Goal: Task Accomplishment & Management: Complete application form

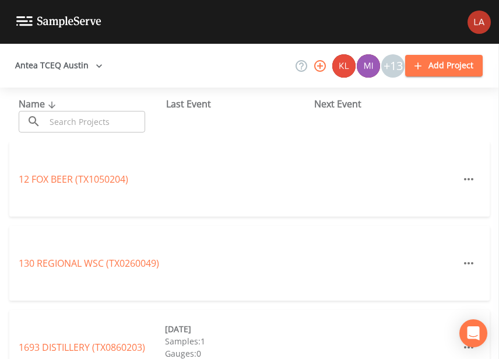
click at [86, 67] on button "Antea TCEQ Austin" at bounding box center [59, 66] width 97 height 22
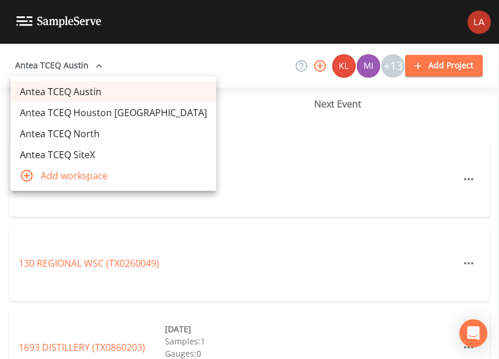
click at [81, 103] on link "Antea TCEQ Houston San Antonio" at bounding box center [114, 112] width 206 height 21
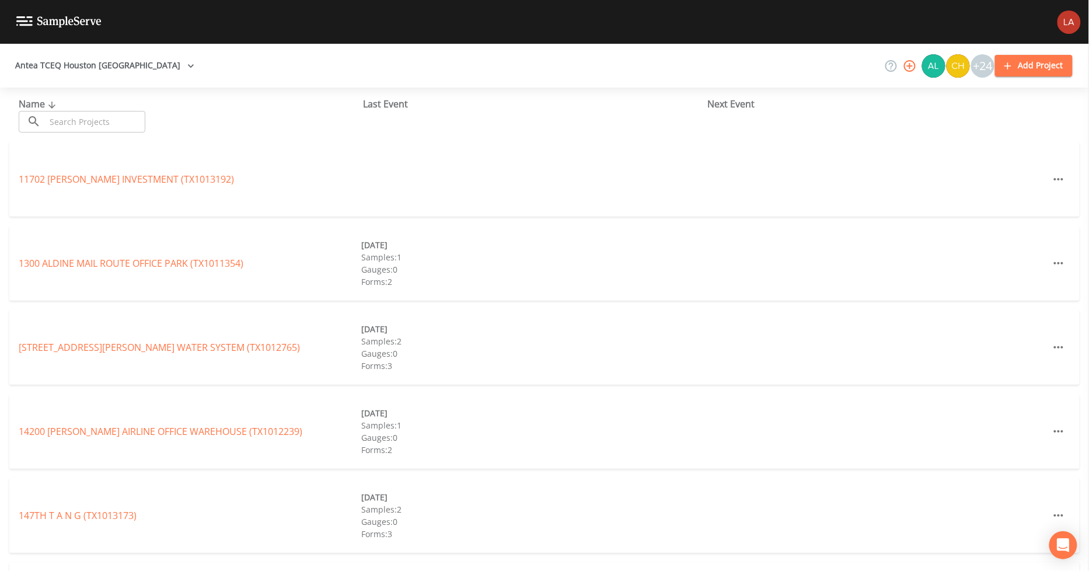
click at [111, 120] on input "text" at bounding box center [96, 122] width 100 height 22
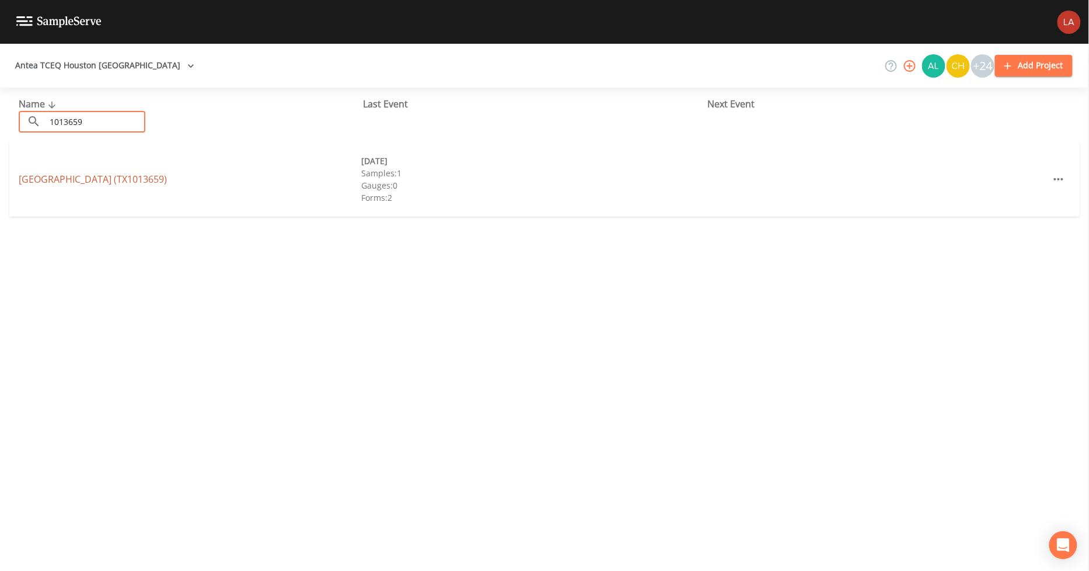
type input "1013659"
click at [123, 175] on link "TELGE INDUSTRIAL PARK II (TX1013659)" at bounding box center [93, 179] width 148 height 13
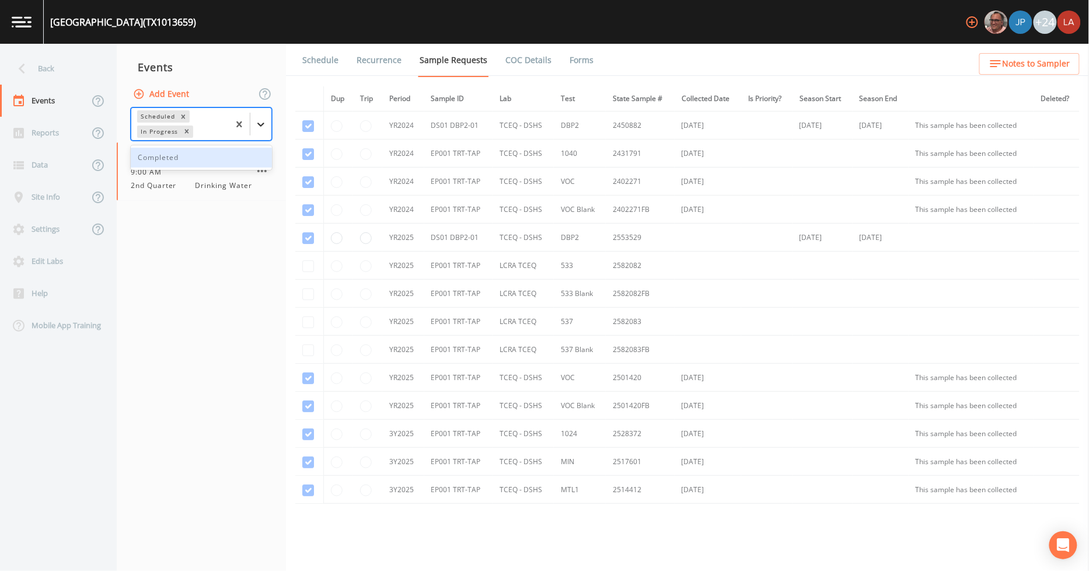
click at [261, 117] on div at bounding box center [260, 124] width 21 height 21
click at [197, 156] on div "Completed" at bounding box center [201, 158] width 141 height 20
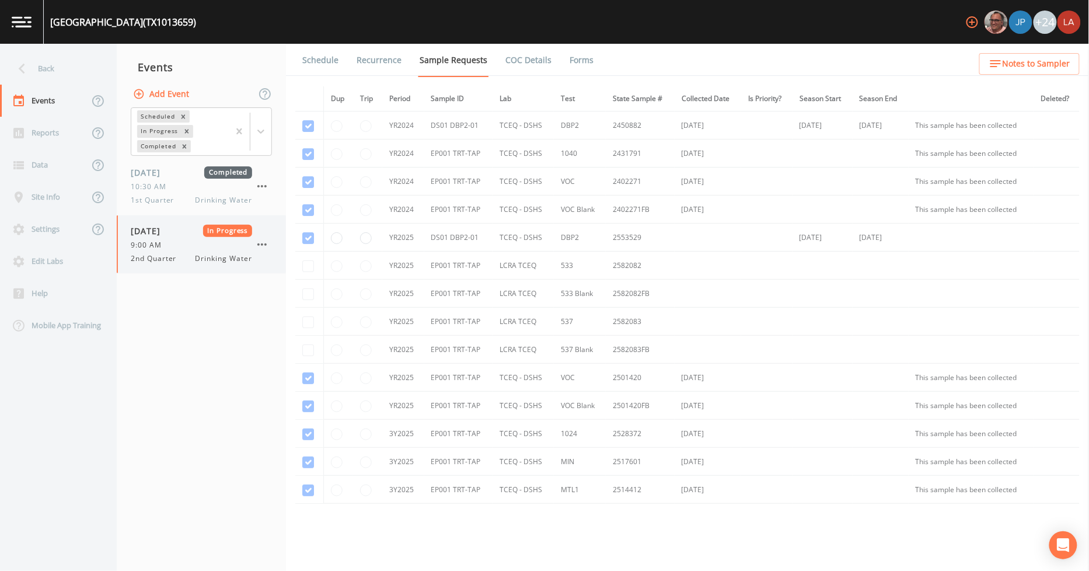
click at [189, 246] on div "9:00 AM" at bounding box center [191, 245] width 121 height 11
click at [341, 54] on li "Recurrence" at bounding box center [371, 60] width 63 height 33
click at [325, 57] on link "Schedule" at bounding box center [320, 60] width 40 height 33
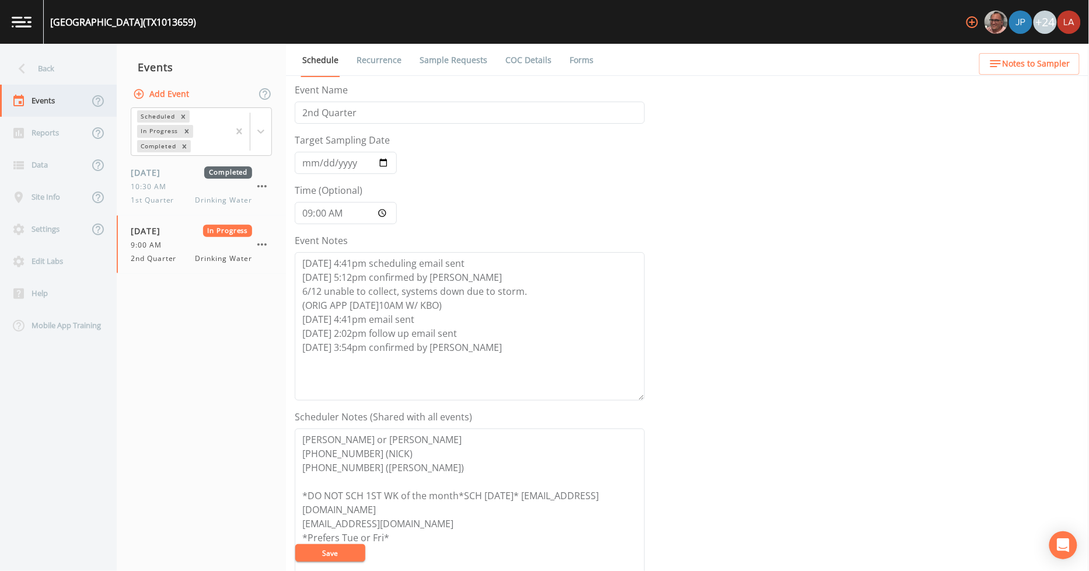
click at [51, 89] on div "Events" at bounding box center [44, 101] width 89 height 32
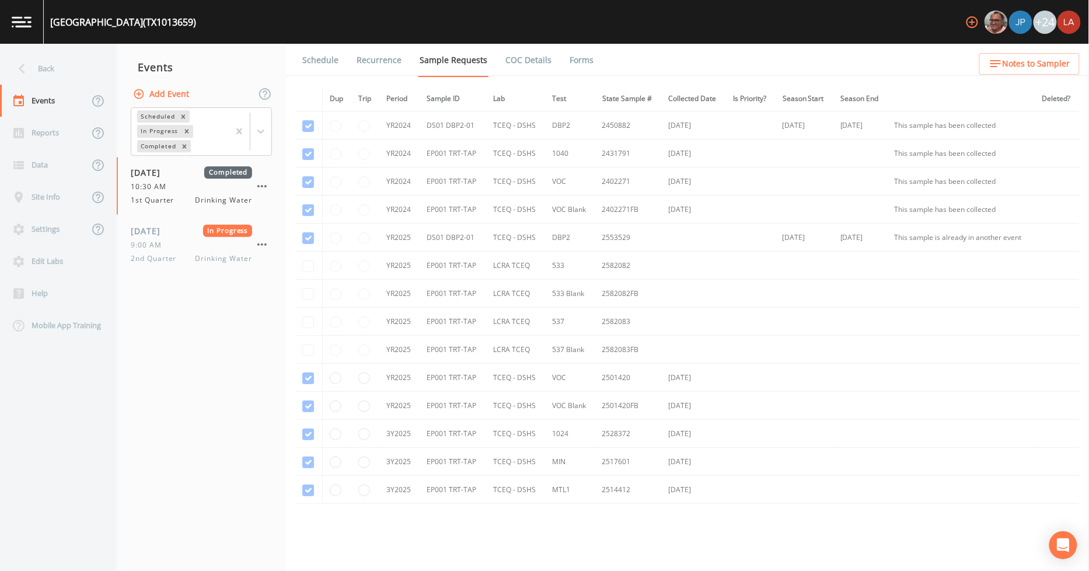
click at [43, 76] on div "Back" at bounding box center [52, 69] width 105 height 32
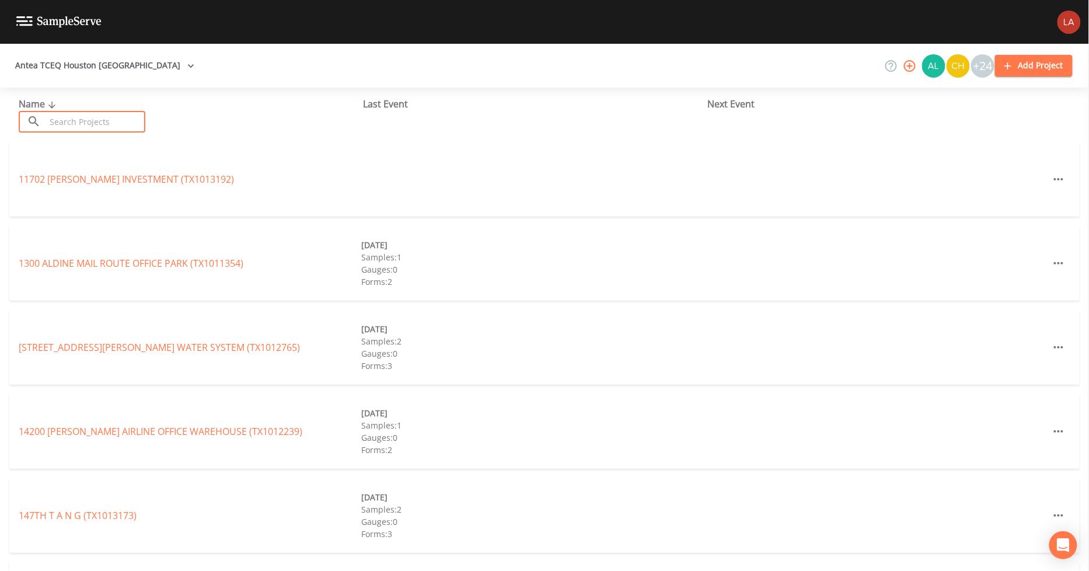
click at [141, 124] on input "text" at bounding box center [96, 122] width 100 height 22
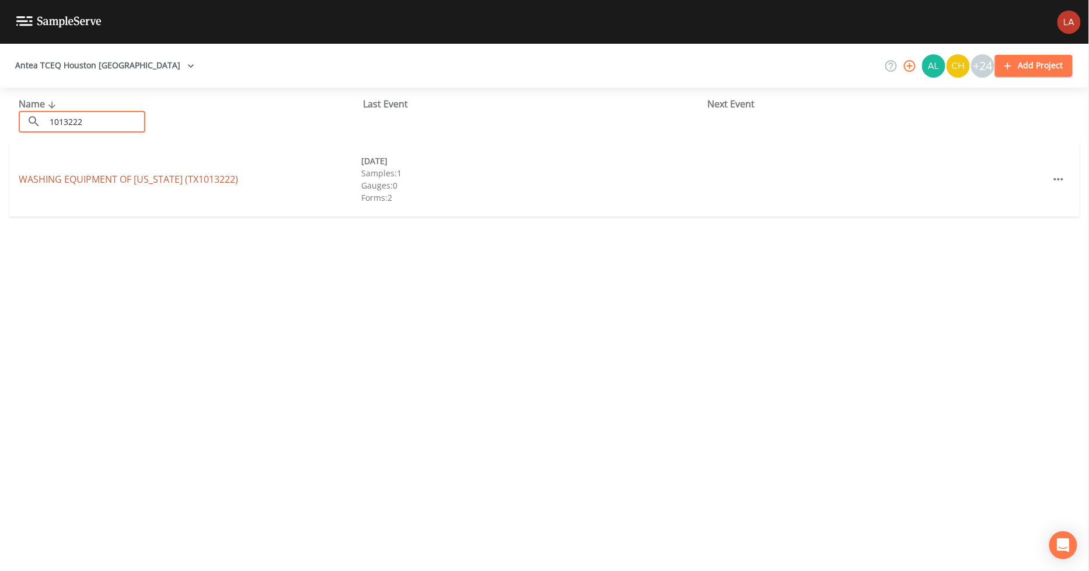
type input "1013222"
click at [117, 183] on link "WASHING EQUIPMENT OF TEXAS (TX1013222)" at bounding box center [128, 179] width 219 height 13
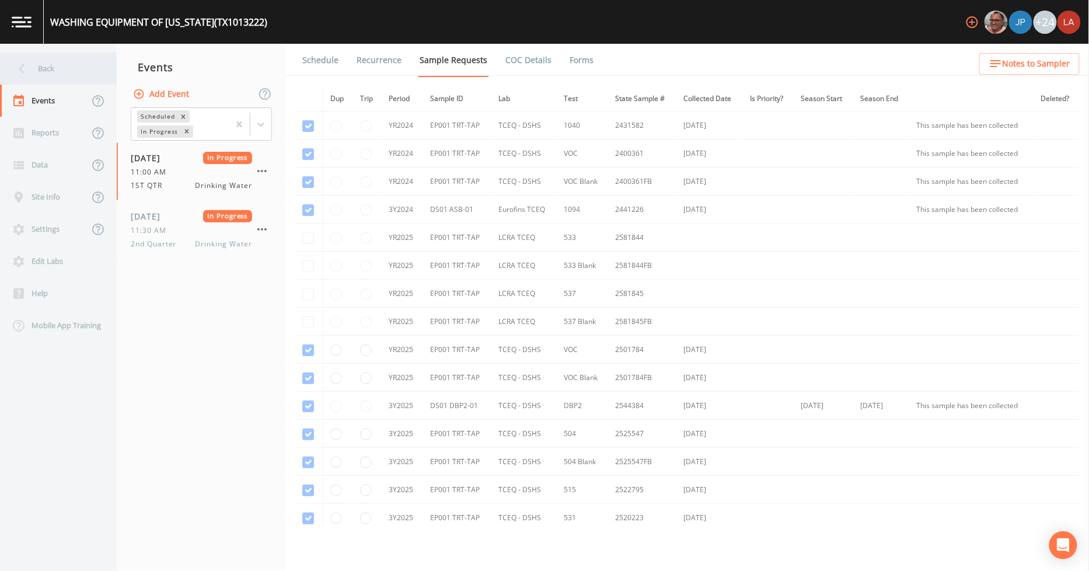
click at [35, 76] on div "Back" at bounding box center [52, 69] width 105 height 32
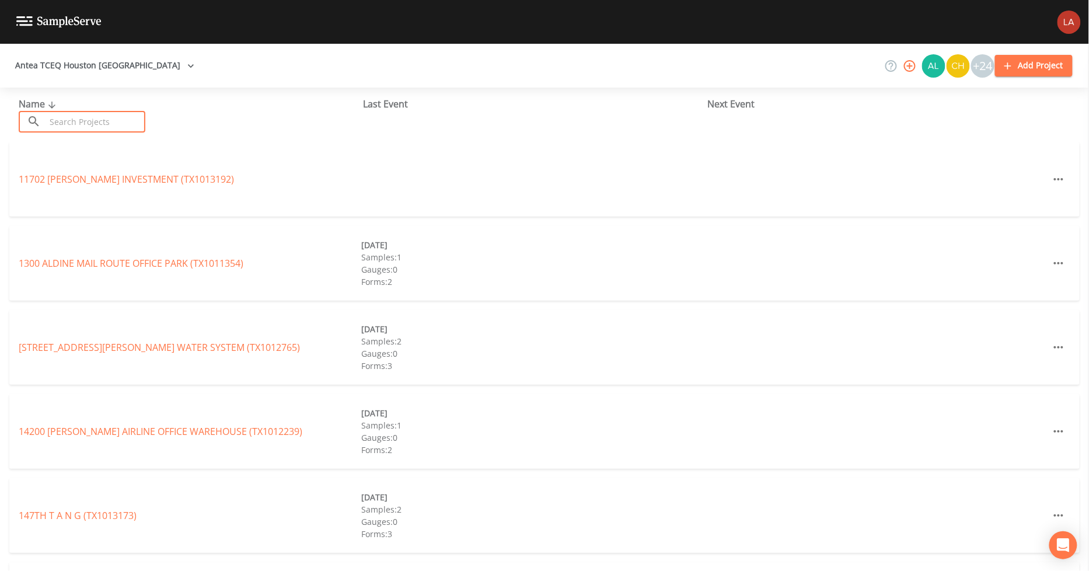
click at [104, 112] on input "text" at bounding box center [96, 122] width 100 height 22
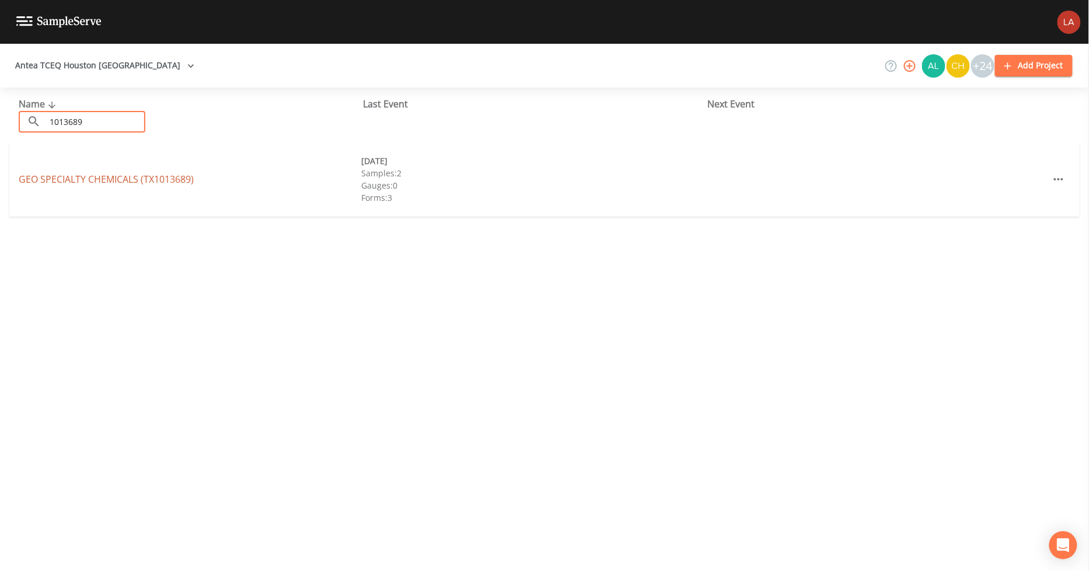
type input "1013689"
click at [121, 177] on link "GEO SPECIALTY CHEMICALS (TX1013689)" at bounding box center [106, 179] width 175 height 13
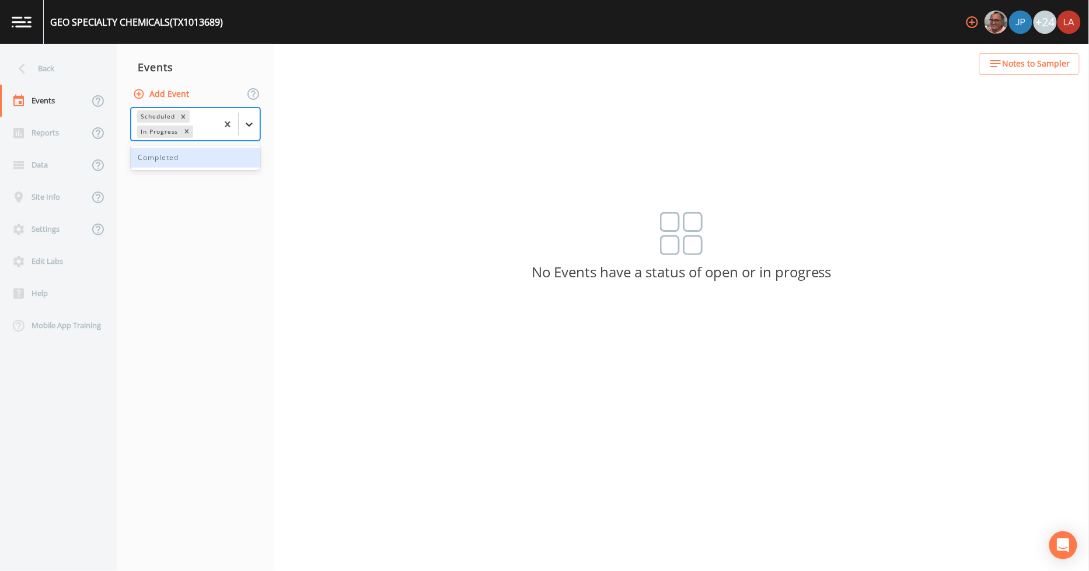
click at [253, 127] on icon at bounding box center [249, 124] width 12 height 12
click at [194, 156] on div "Completed" at bounding box center [196, 158] width 130 height 20
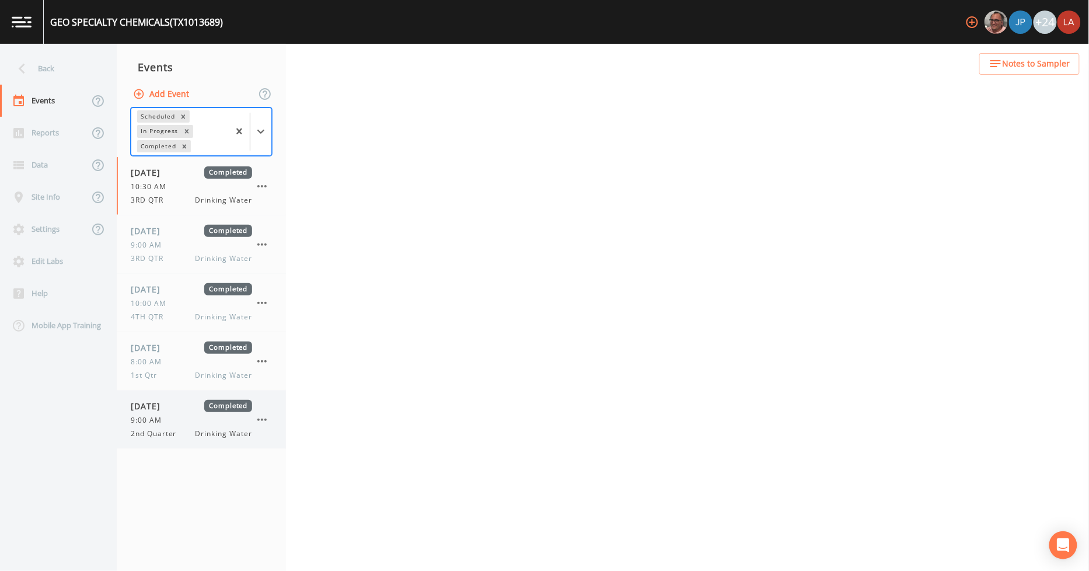
click at [156, 411] on span "06/19/2025" at bounding box center [150, 406] width 38 height 12
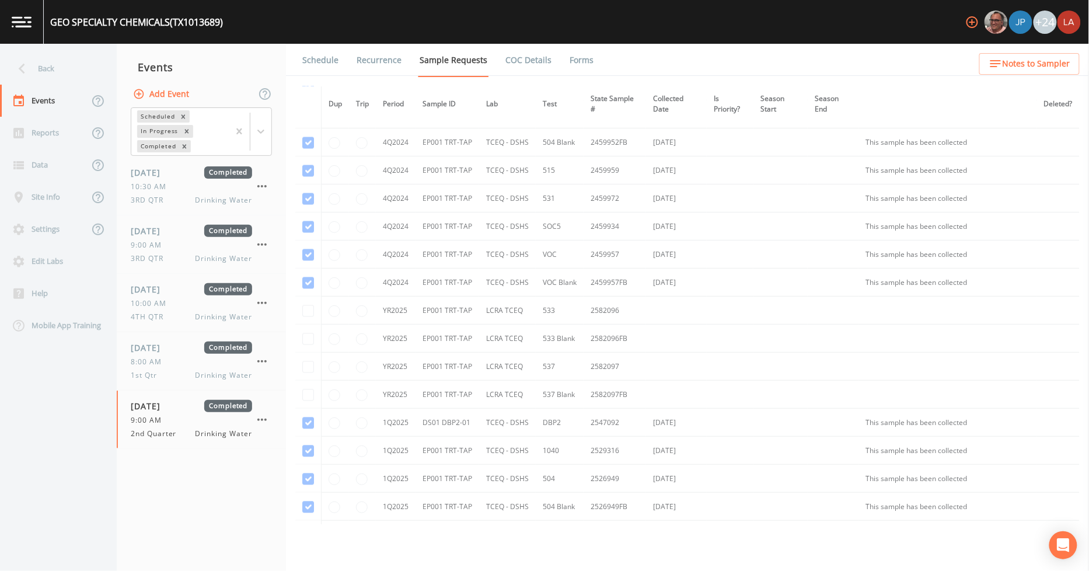
scroll to position [843, 0]
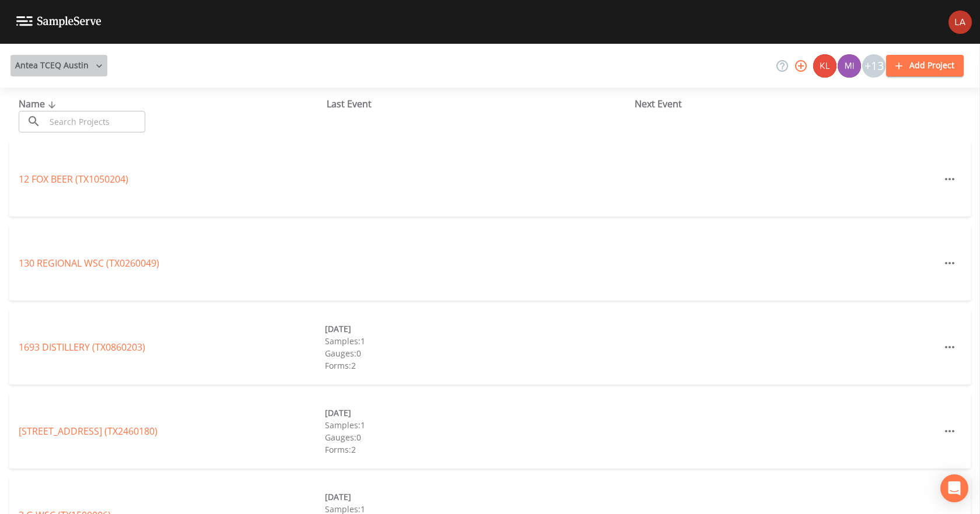
click at [83, 61] on button "Antea TCEQ Austin" at bounding box center [59, 66] width 97 height 22
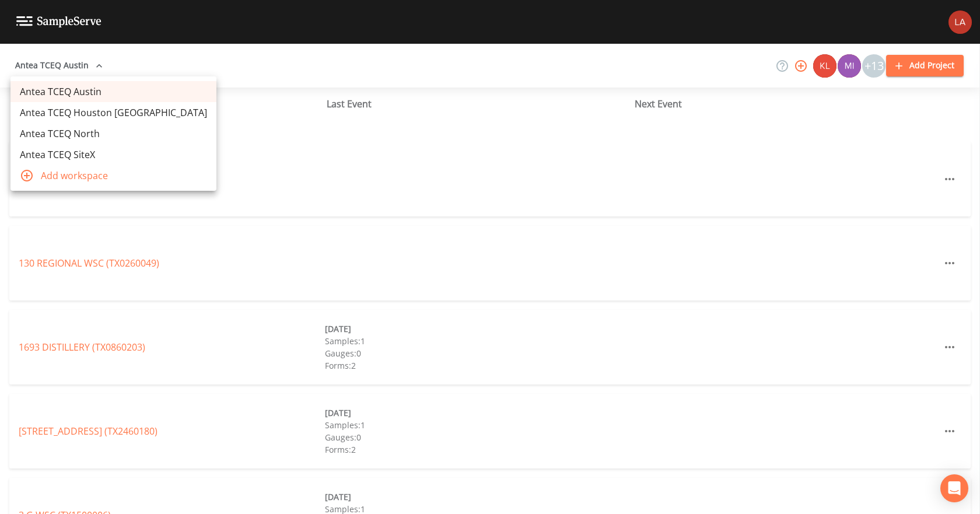
click at [82, 107] on link "Antea TCEQ Houston [GEOGRAPHIC_DATA]" at bounding box center [114, 112] width 206 height 21
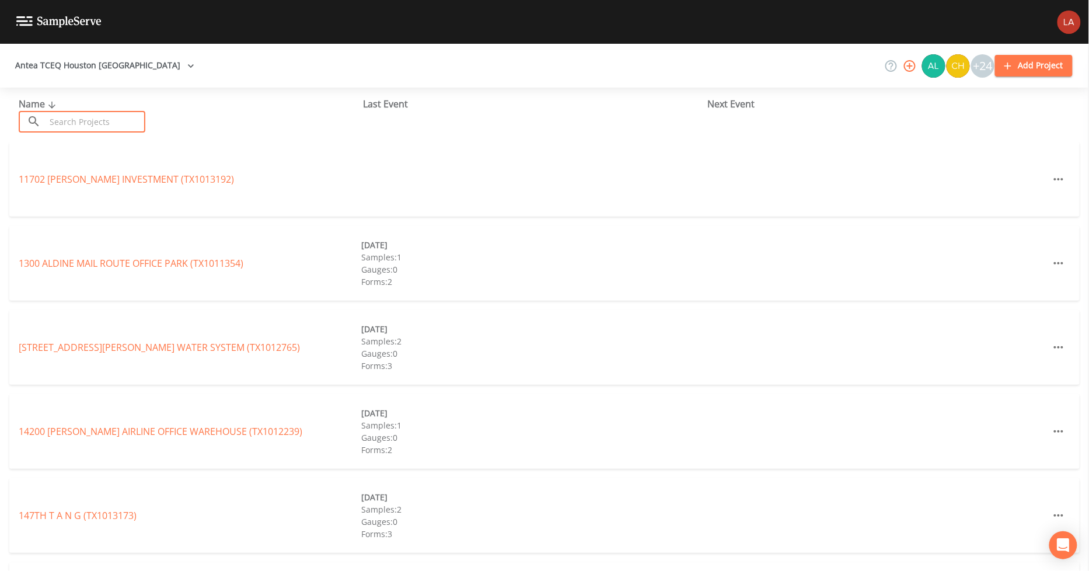
click at [109, 120] on input "text" at bounding box center [96, 122] width 100 height 22
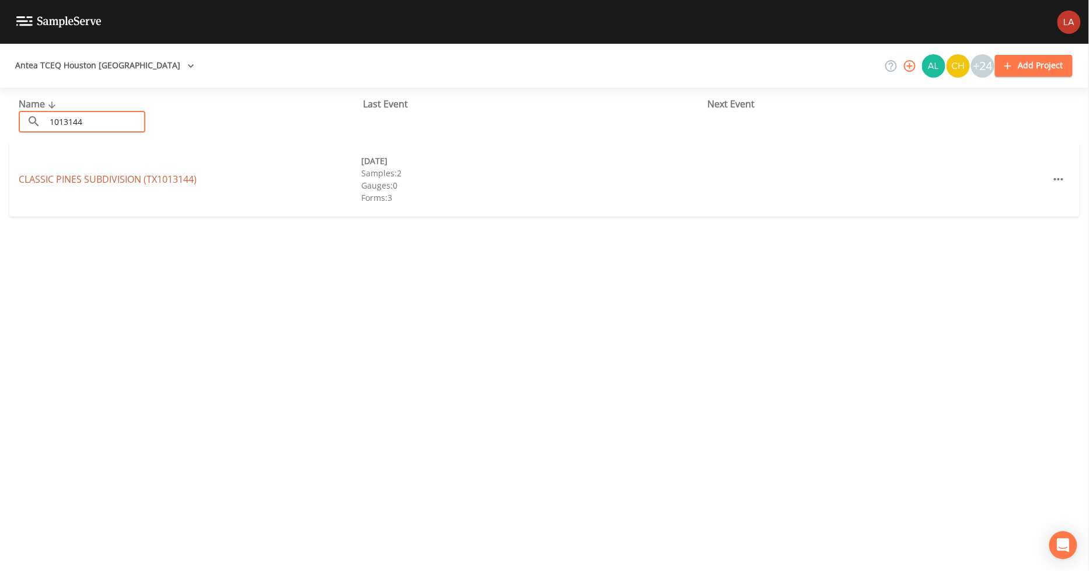
type input "1013144"
click at [102, 179] on link "CLASSIC PINES SUBDIVISION (TX1013144)" at bounding box center [108, 179] width 178 height 13
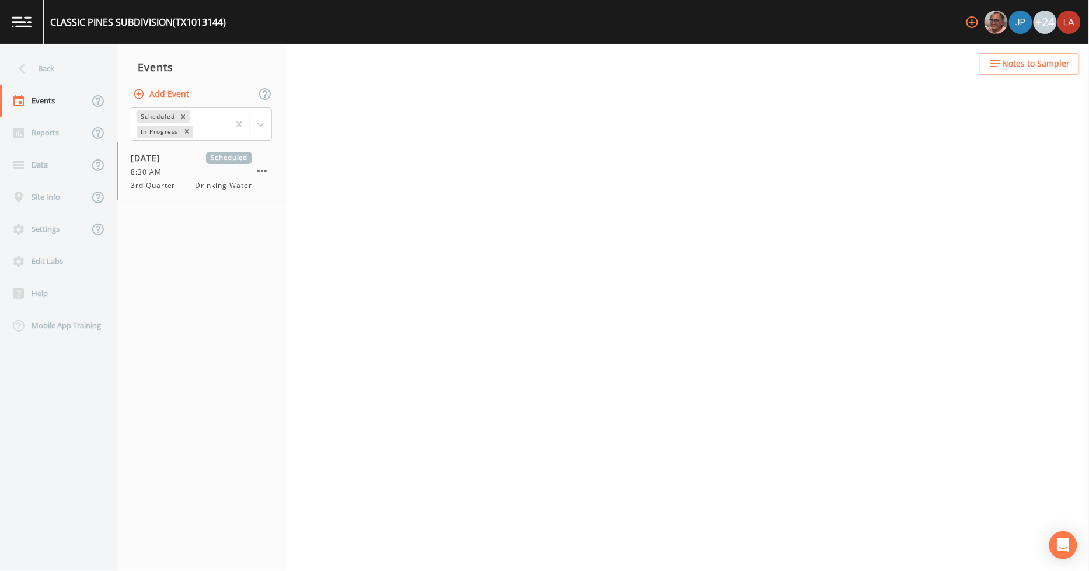
click at [254, 106] on div "Scheduled In Progress" at bounding box center [201, 124] width 169 height 36
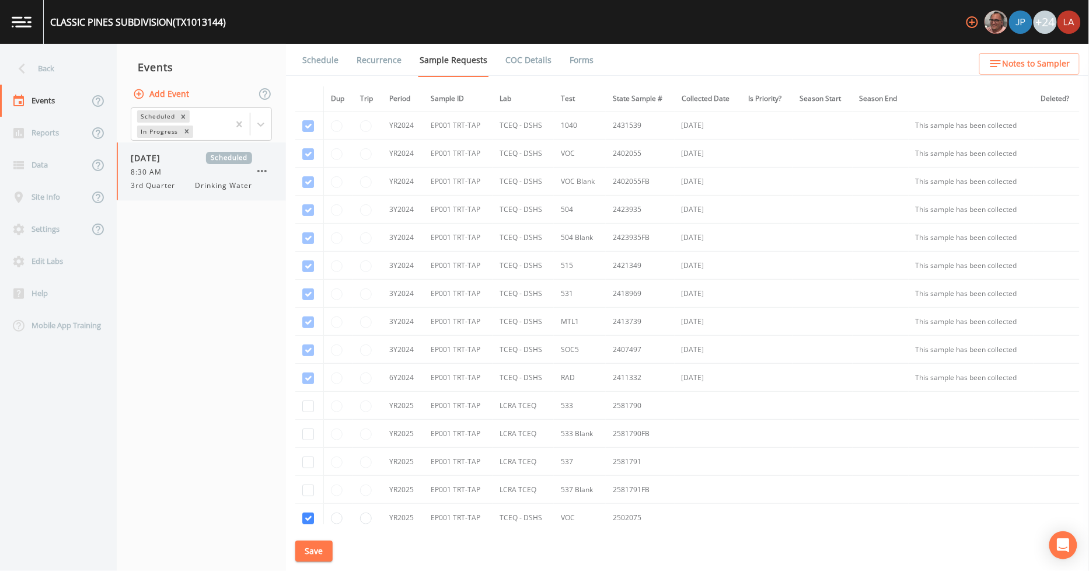
click at [173, 170] on div "8:30 AM" at bounding box center [191, 172] width 121 height 11
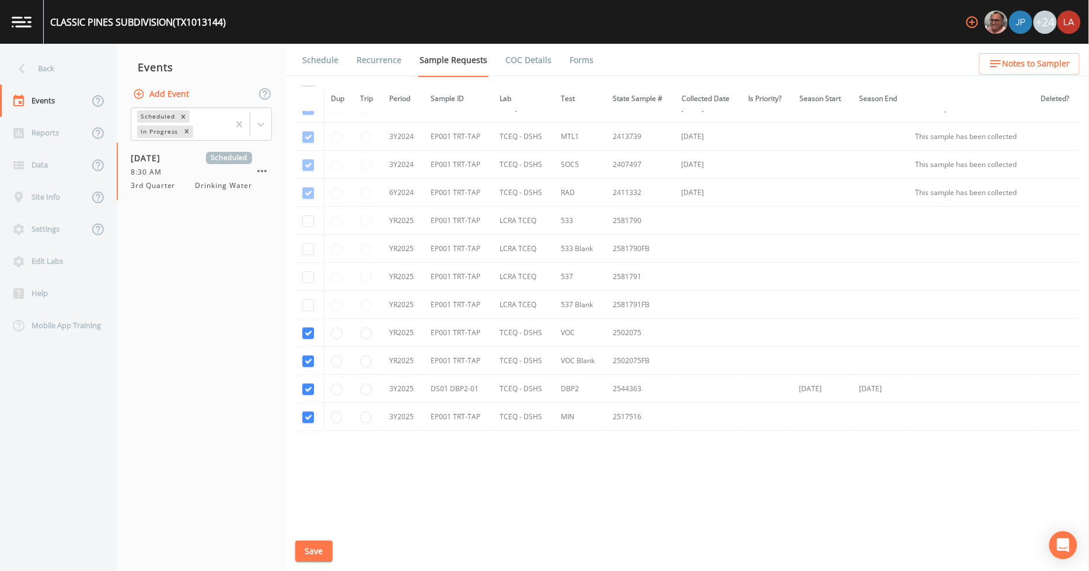
click at [322, 49] on link "Schedule" at bounding box center [320, 60] width 40 height 33
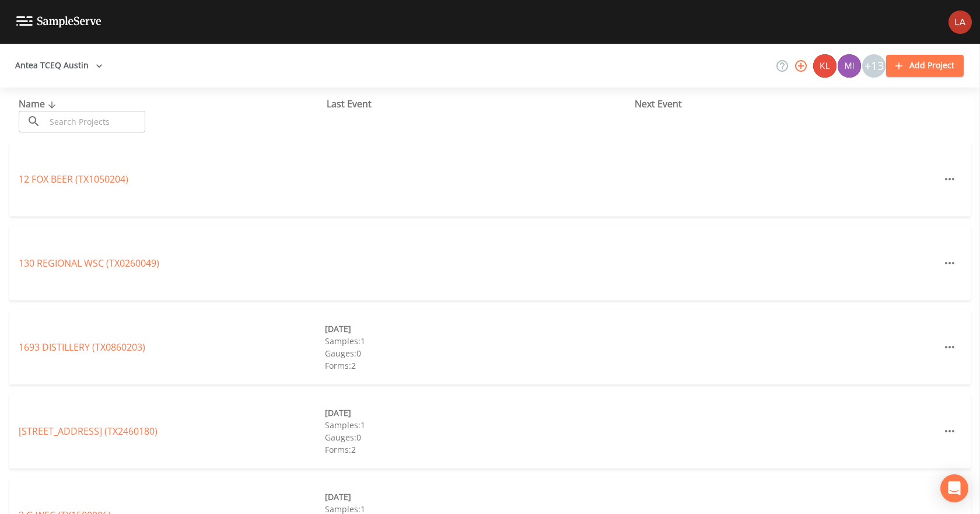
click at [88, 115] on input "text" at bounding box center [96, 122] width 100 height 22
click at [72, 64] on button "Antea TCEQ Austin" at bounding box center [59, 66] width 97 height 22
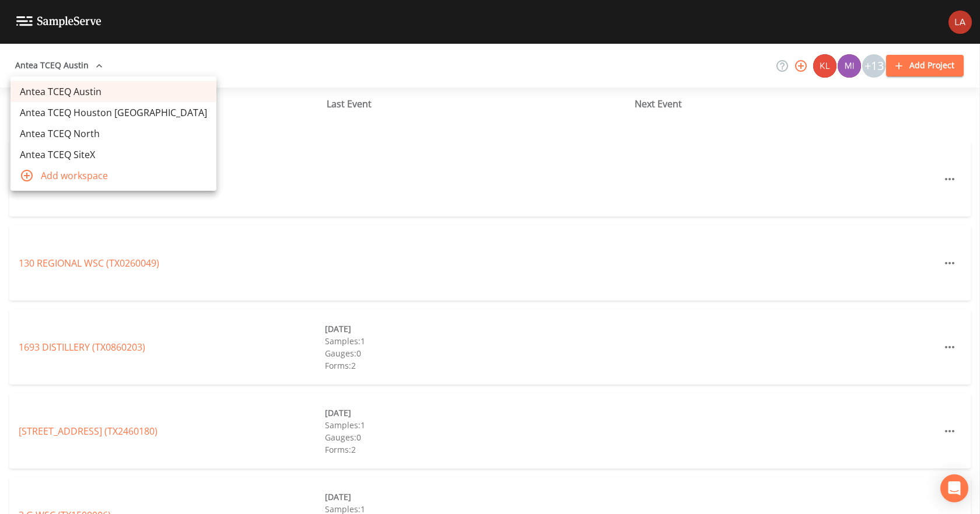
click at [75, 109] on link "Antea TCEQ Houston [GEOGRAPHIC_DATA]" at bounding box center [114, 112] width 206 height 21
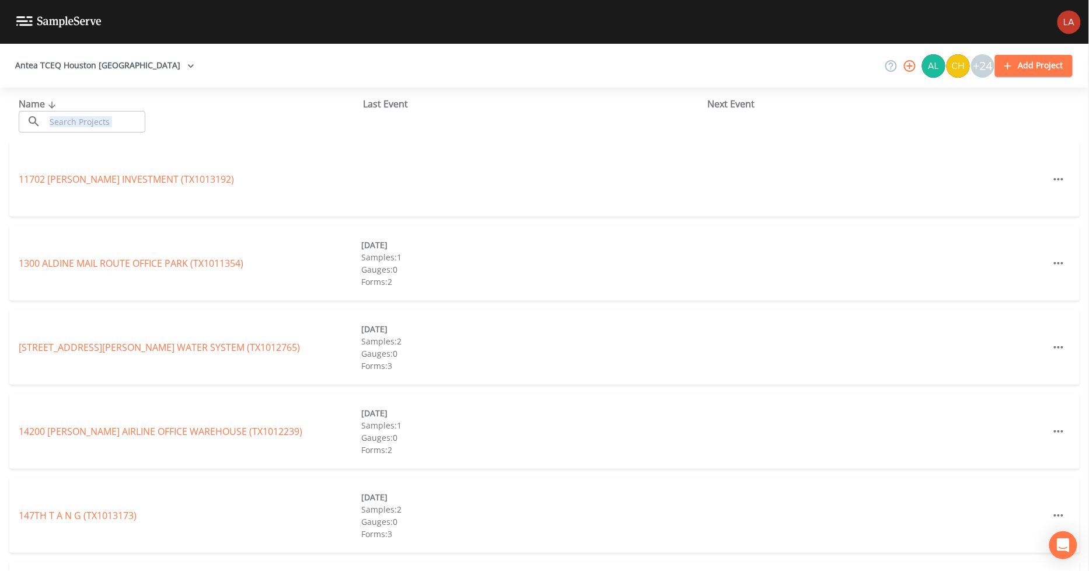
click at [105, 131] on div "Name ​ ​ Last Event Next Event" at bounding box center [544, 115] width 1089 height 54
click at [102, 130] on input "text" at bounding box center [96, 122] width 100 height 22
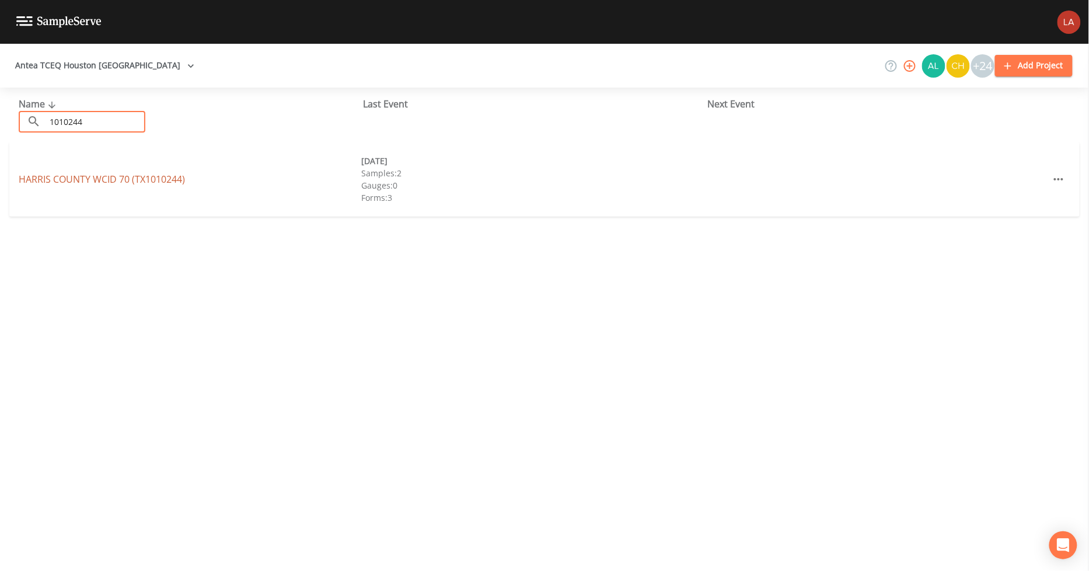
type input "1010244"
click at [100, 183] on link "[GEOGRAPHIC_DATA] 70 (TX1010244)" at bounding box center [102, 179] width 166 height 13
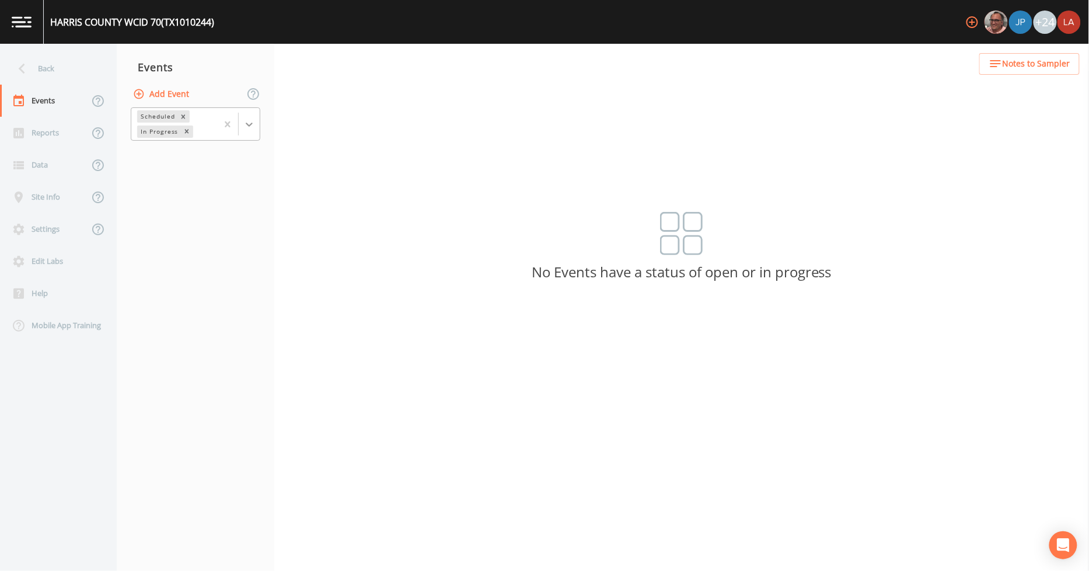
click at [256, 130] on div at bounding box center [249, 124] width 21 height 21
click at [167, 158] on div "Completed" at bounding box center [196, 158] width 130 height 20
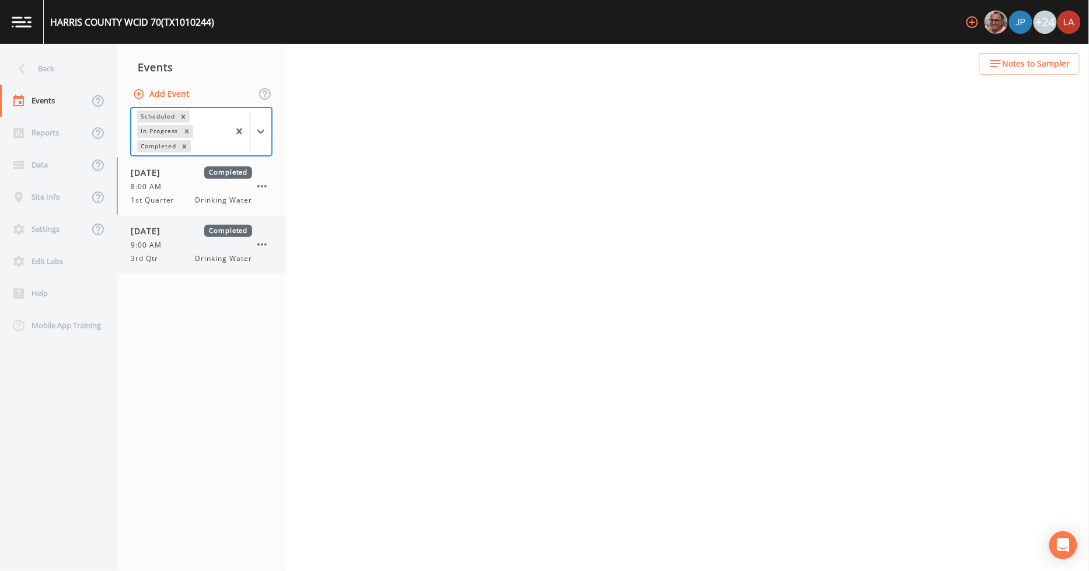
click at [163, 261] on span "3rd Qtr" at bounding box center [148, 258] width 34 height 11
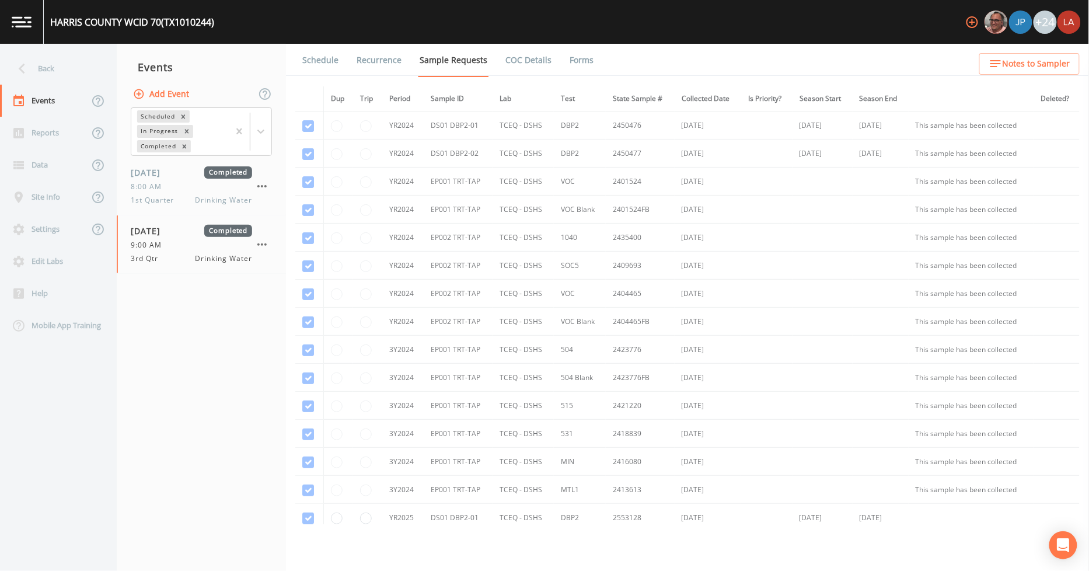
click at [316, 58] on link "Schedule" at bounding box center [320, 60] width 40 height 33
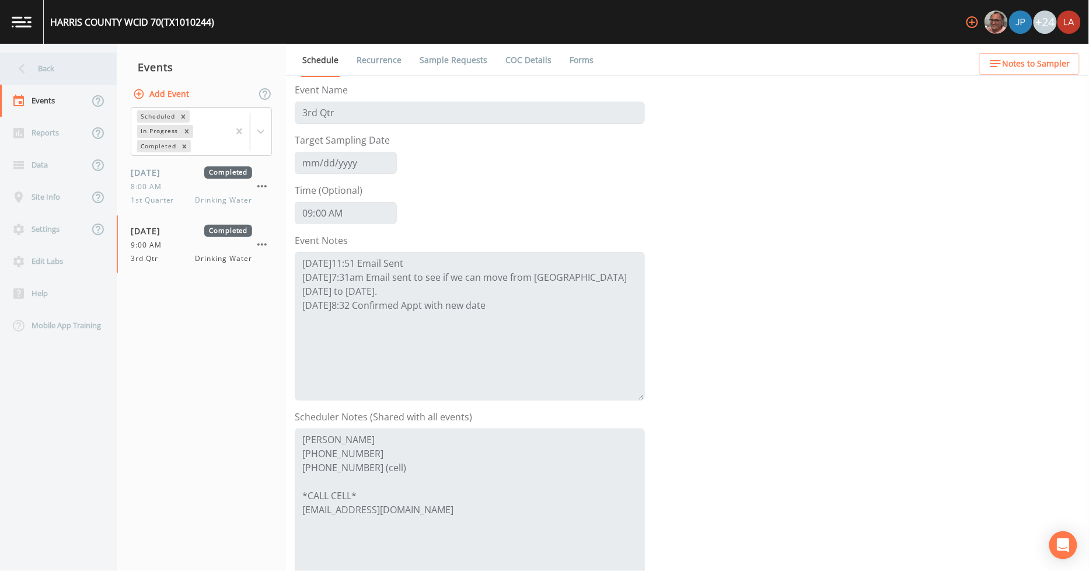
click at [43, 59] on div "Back" at bounding box center [52, 69] width 105 height 32
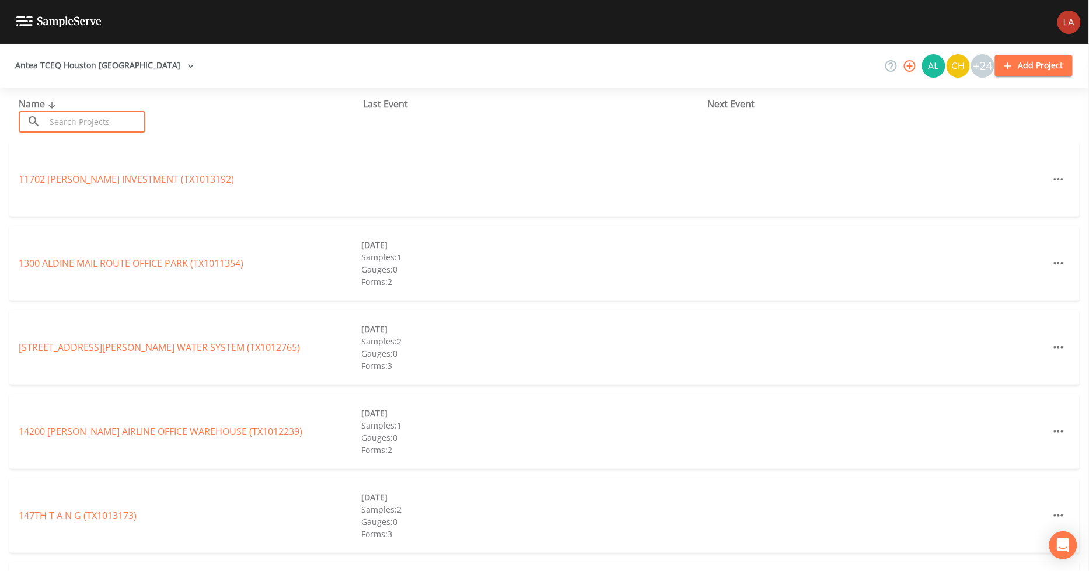
click at [96, 124] on input "text" at bounding box center [96, 122] width 100 height 22
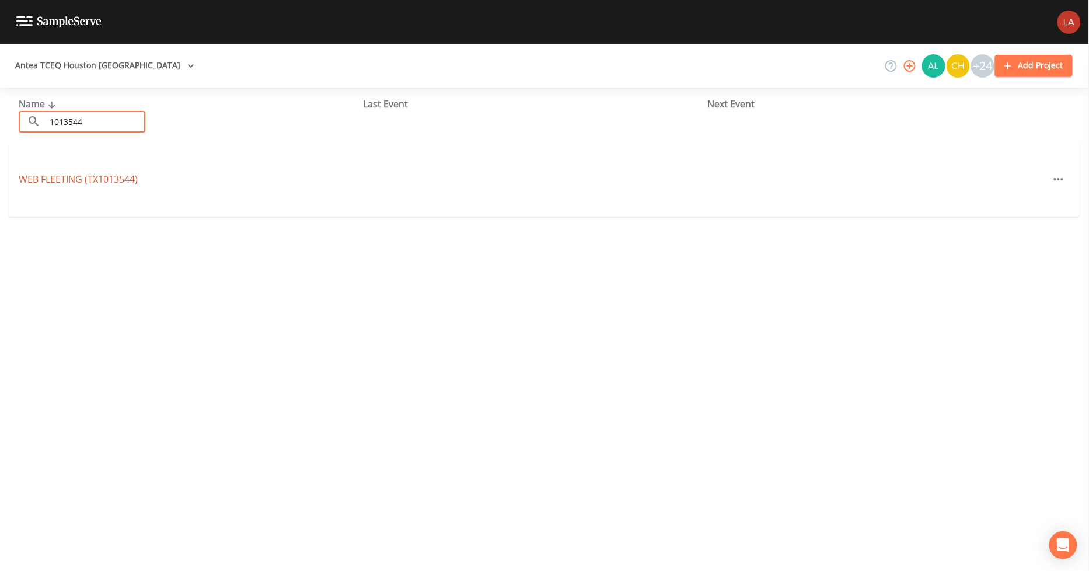
type input "1013544"
click at [66, 179] on link "WEB FLEETING (TX1013544)" at bounding box center [78, 179] width 119 height 13
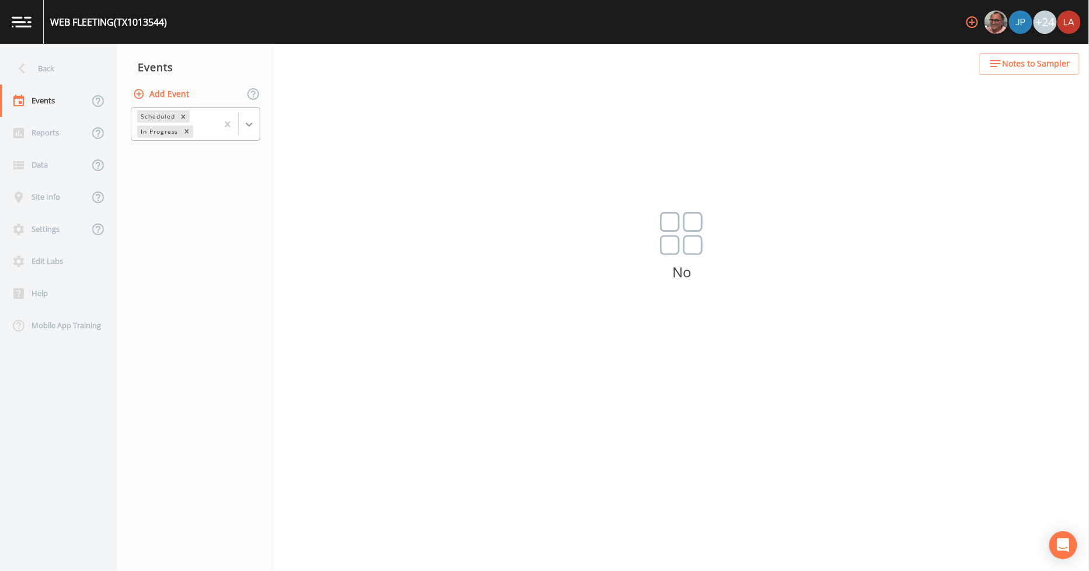
click at [251, 125] on icon at bounding box center [249, 124] width 12 height 12
click at [190, 162] on div "Completed" at bounding box center [196, 158] width 130 height 20
click at [184, 146] on icon "Remove Completed" at bounding box center [184, 146] width 4 height 4
click at [62, 72] on div "Back" at bounding box center [52, 69] width 105 height 32
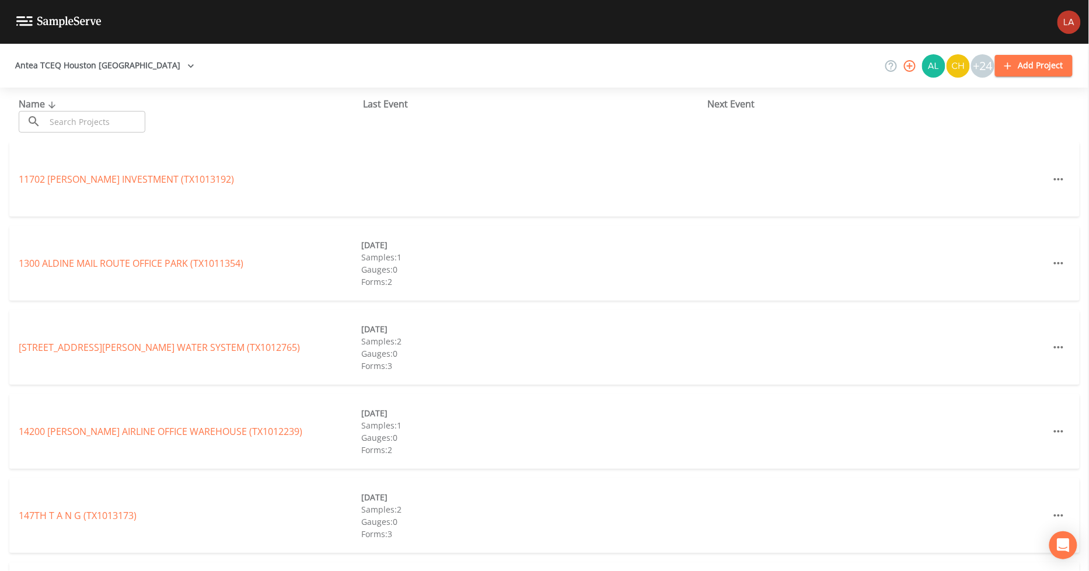
click at [115, 125] on input "text" at bounding box center [96, 122] width 100 height 22
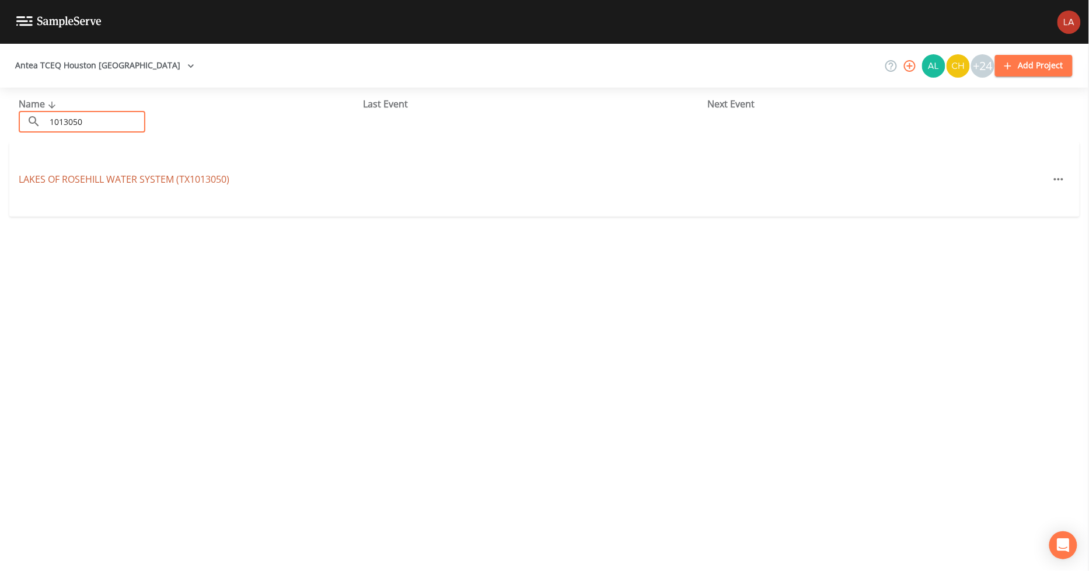
type input "1013050"
click at [194, 180] on link "LAKES OF ROSEHILL WATER SYSTEM (TX1013050)" at bounding box center [124, 179] width 211 height 13
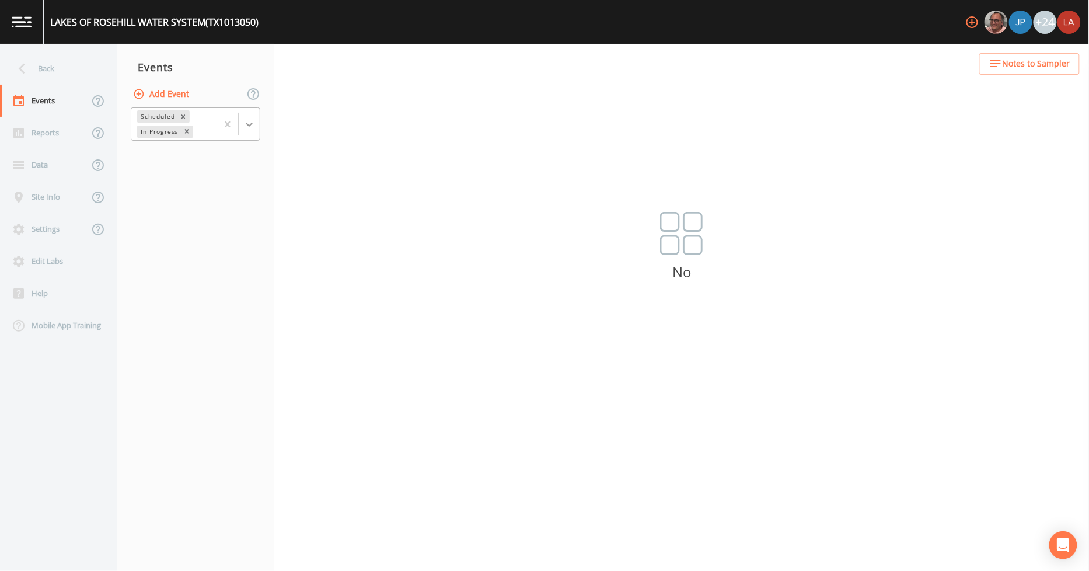
click at [248, 124] on icon at bounding box center [249, 125] width 7 height 4
click at [188, 158] on div "Completed" at bounding box center [196, 158] width 130 height 20
click at [49, 62] on div "Back" at bounding box center [52, 69] width 105 height 32
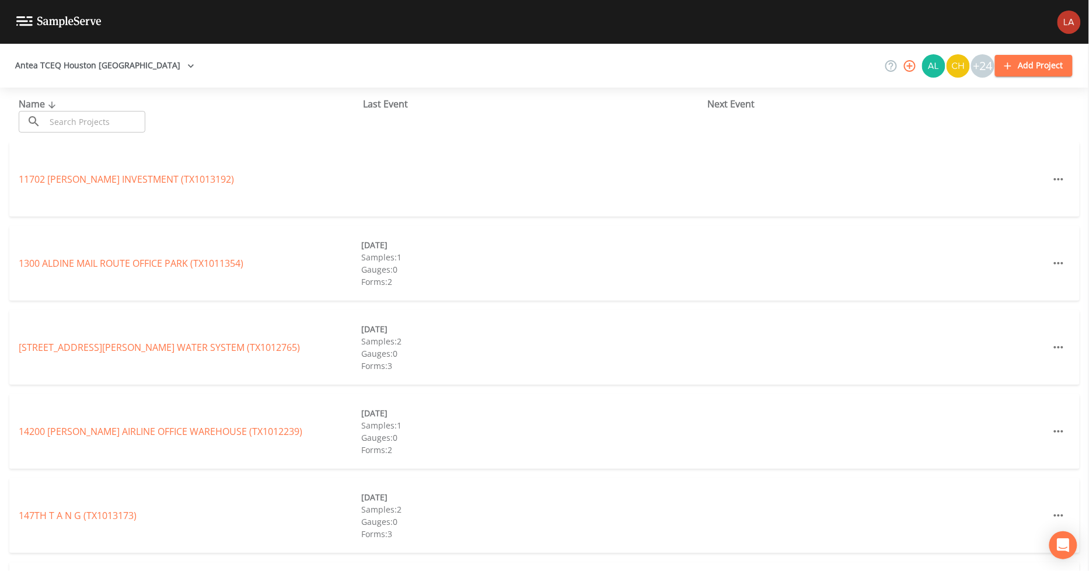
click at [92, 116] on input "text" at bounding box center [96, 122] width 100 height 22
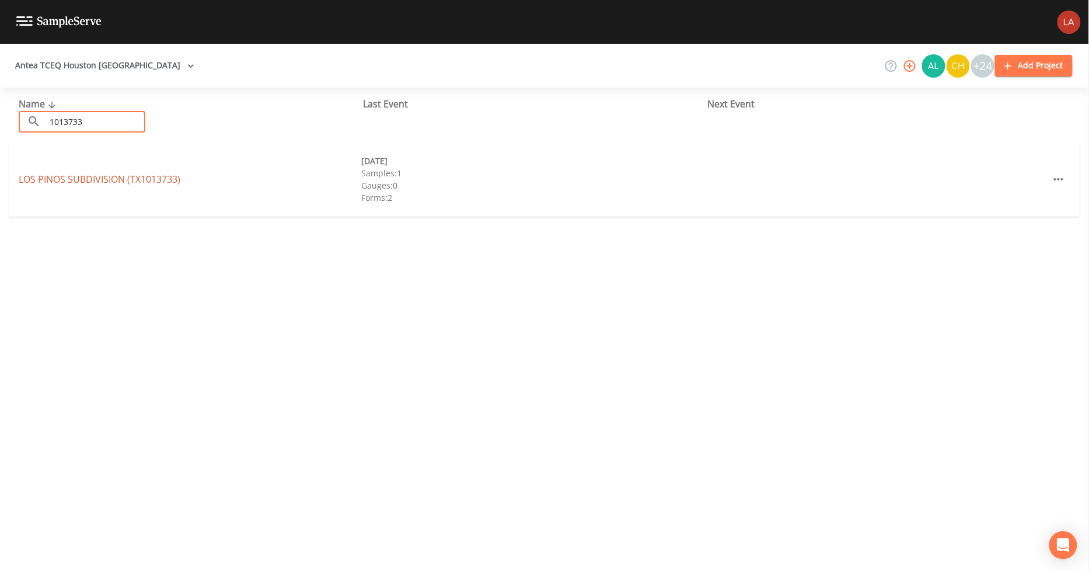
type input "1013733"
click at [100, 177] on link "LOS PINOS SUBDIVISION (TX1013733)" at bounding box center [100, 179] width 162 height 13
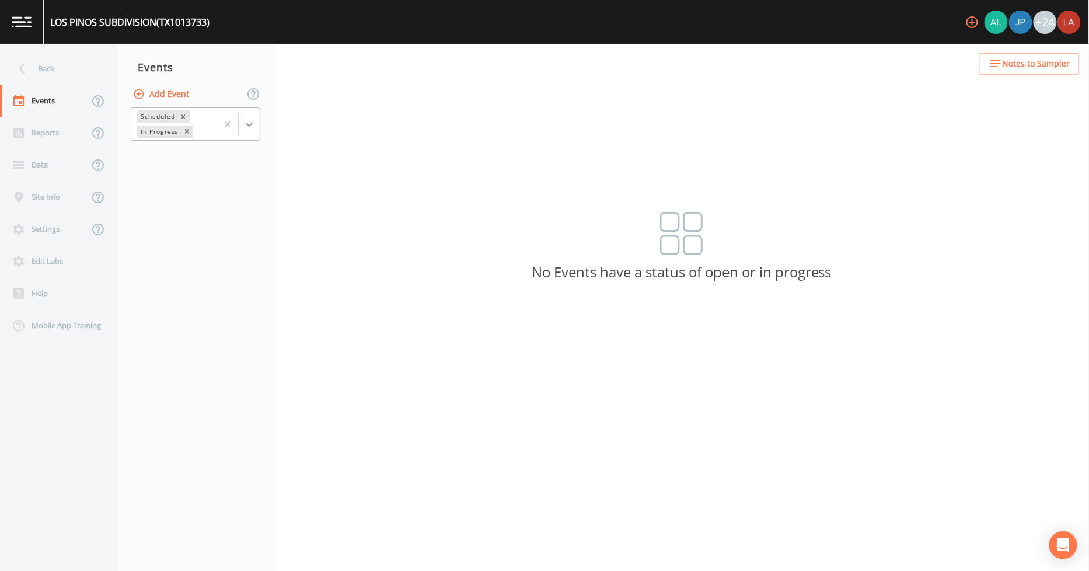
click at [245, 124] on icon at bounding box center [249, 124] width 12 height 12
click at [162, 160] on div "Completed" at bounding box center [196, 158] width 130 height 20
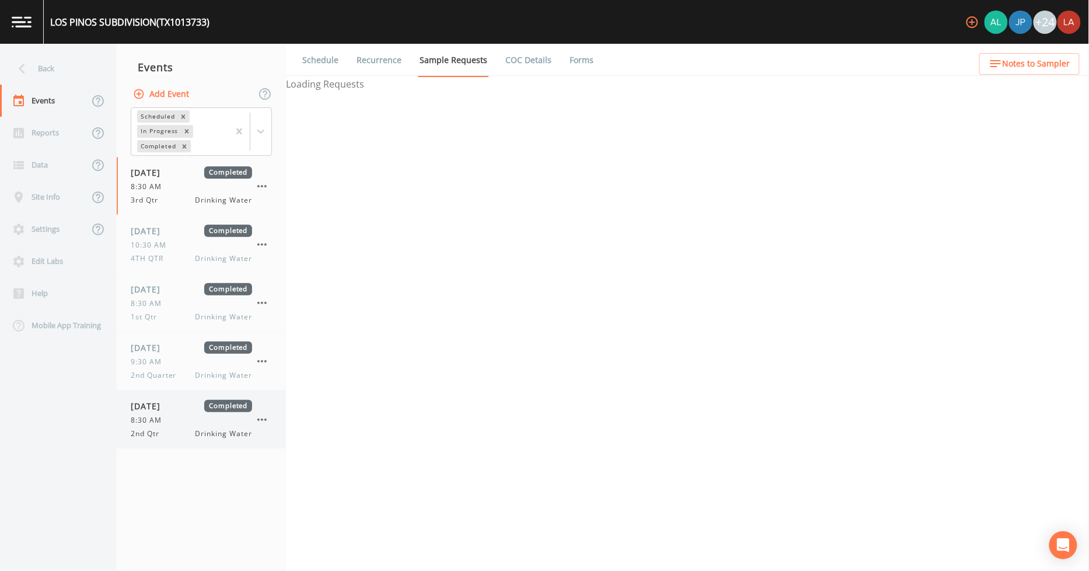
click at [194, 393] on div "06/26/2025 Completed 8:30 AM 2nd Qtr Drinking Water" at bounding box center [201, 419] width 169 height 58
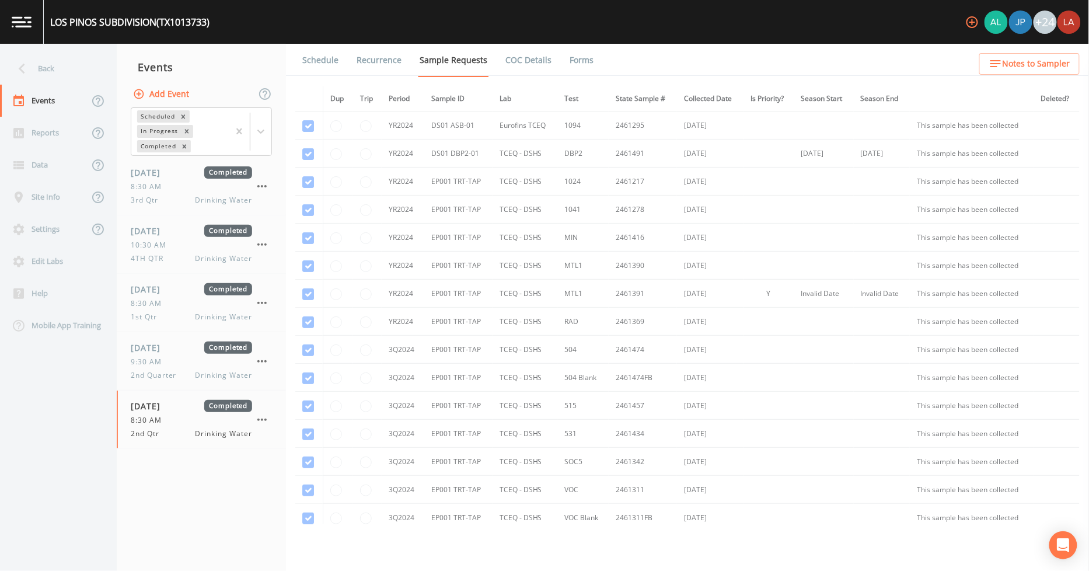
click at [313, 49] on link "Schedule" at bounding box center [320, 60] width 40 height 33
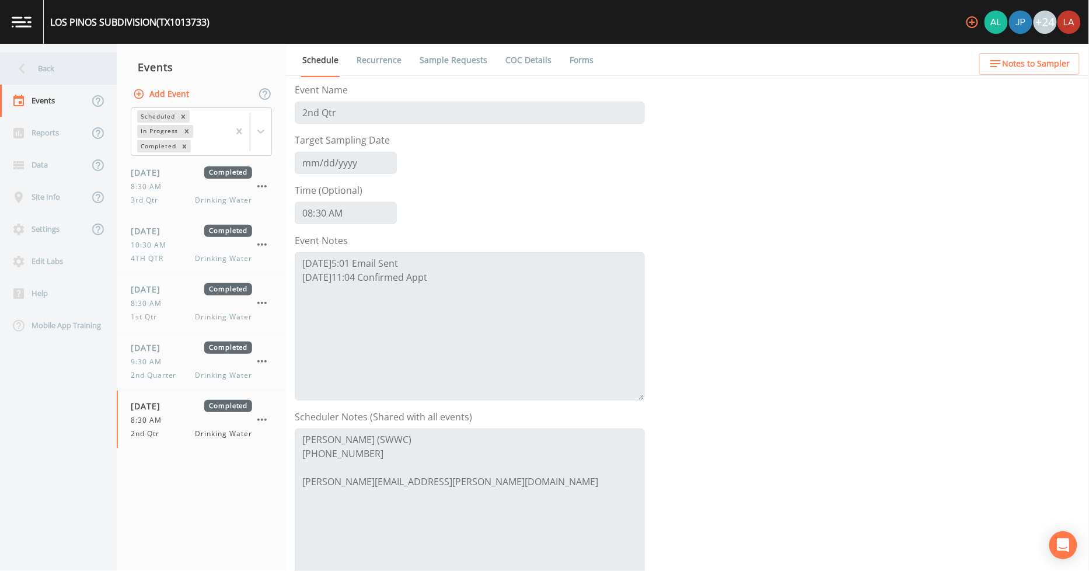
click at [55, 67] on div "Back" at bounding box center [52, 69] width 105 height 32
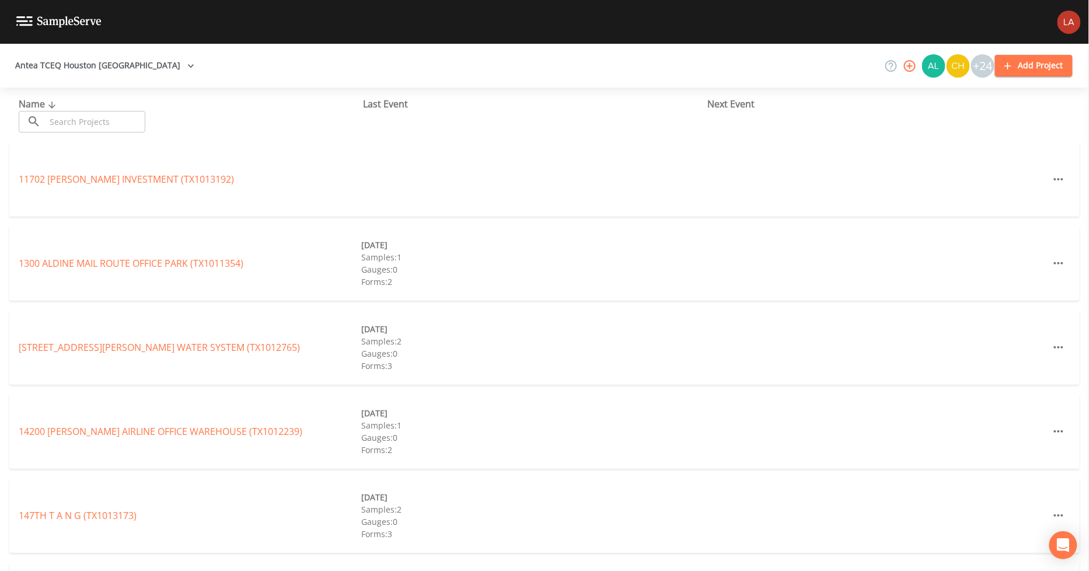
click at [89, 117] on input "text" at bounding box center [96, 122] width 100 height 22
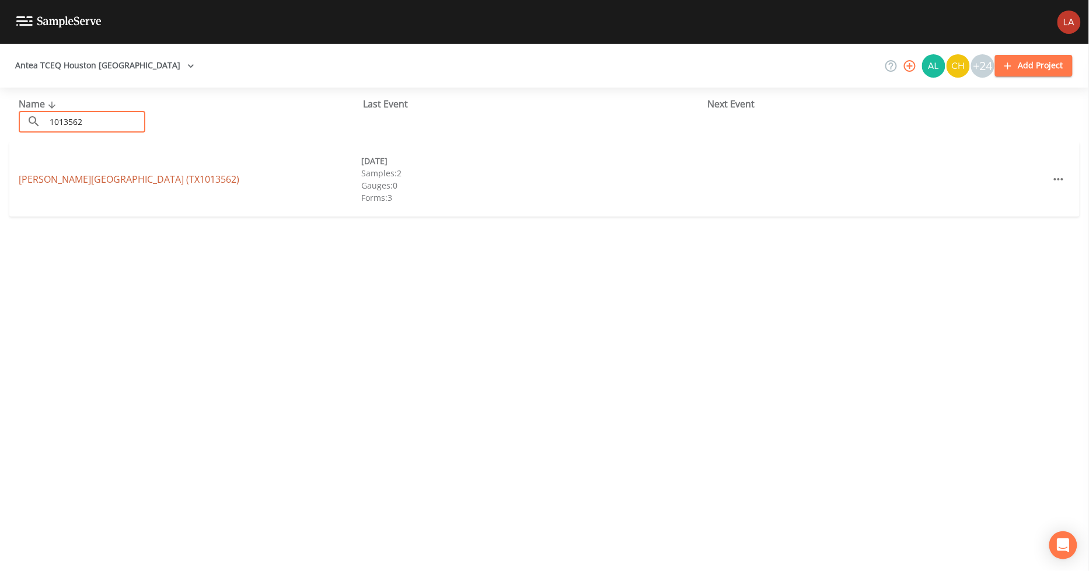
type input "1013562"
click at [165, 178] on link "BW GRAYSON BUSINESS PARK (TX1013562)" at bounding box center [129, 179] width 221 height 13
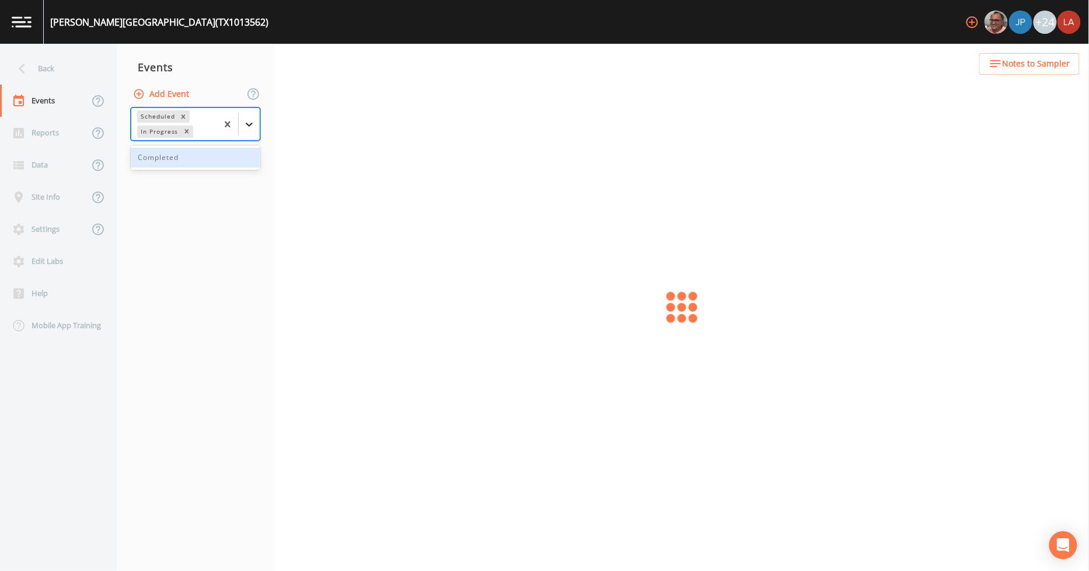
click at [245, 126] on icon at bounding box center [249, 124] width 12 height 12
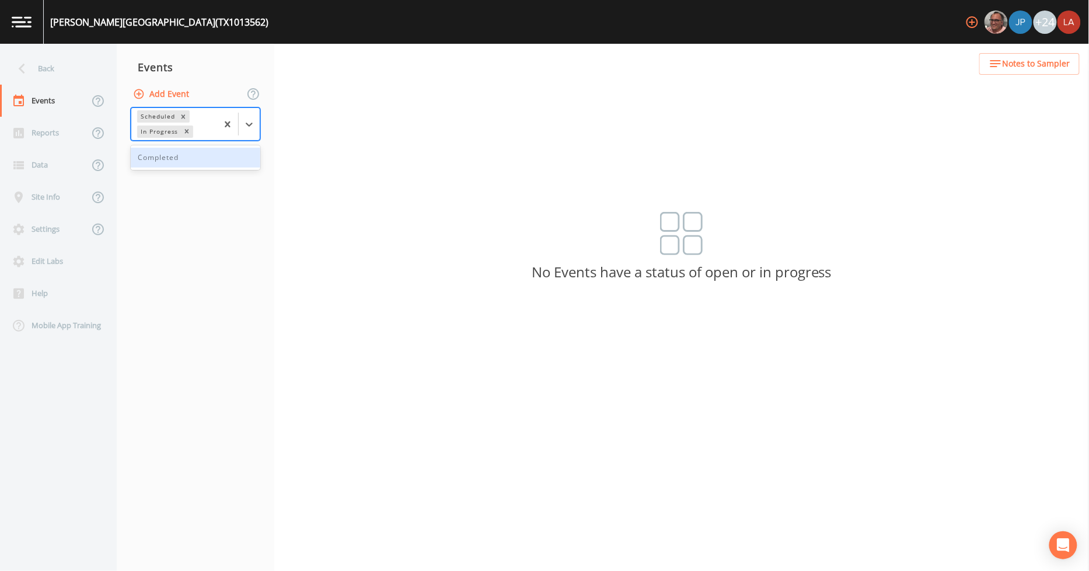
click at [175, 159] on div "Completed" at bounding box center [196, 158] width 130 height 20
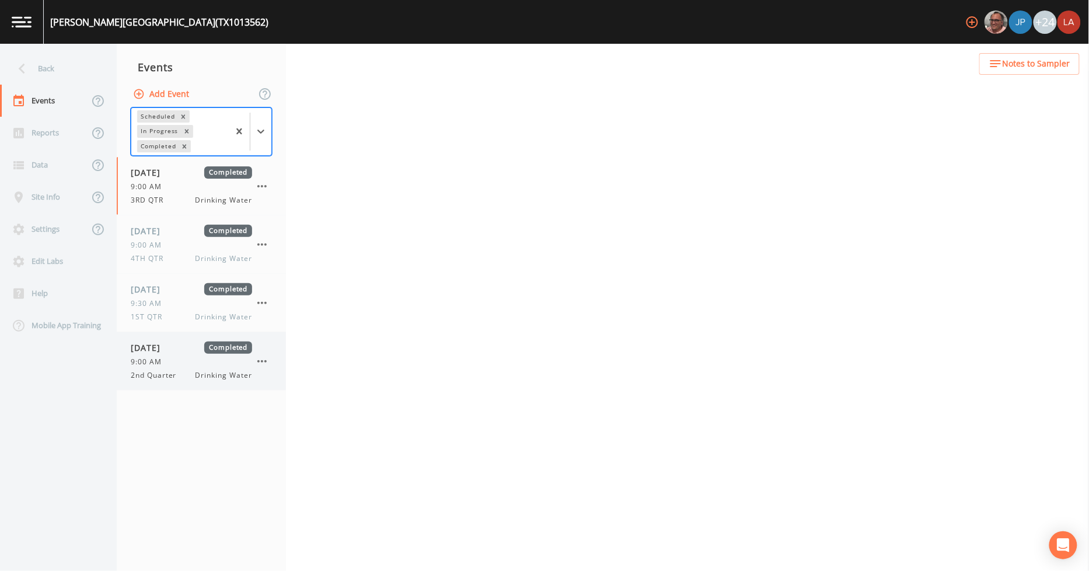
click at [172, 357] on div "9:00 AM" at bounding box center [191, 362] width 121 height 11
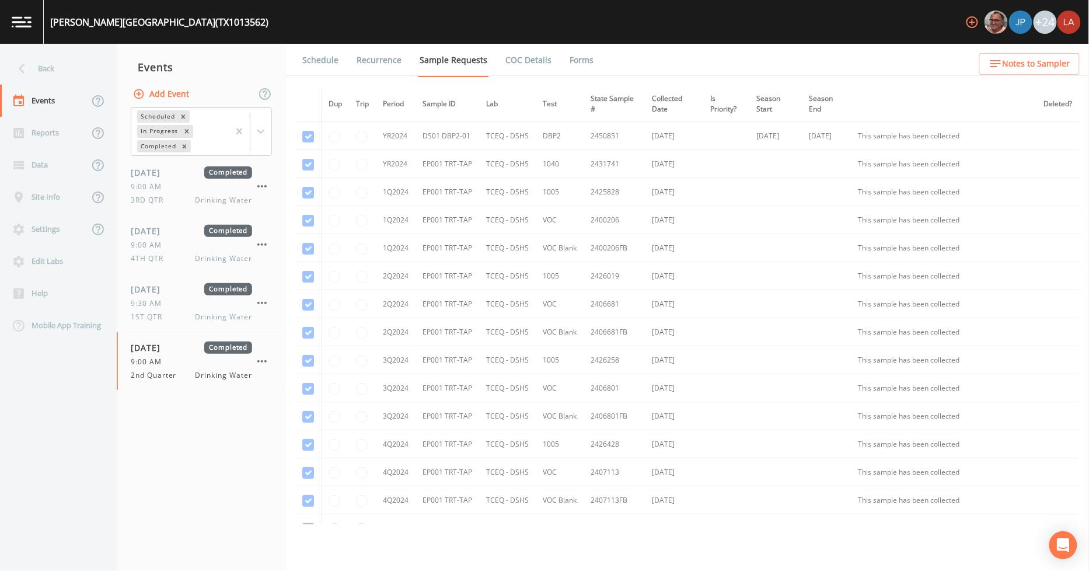
click at [310, 60] on link "Schedule" at bounding box center [320, 60] width 40 height 33
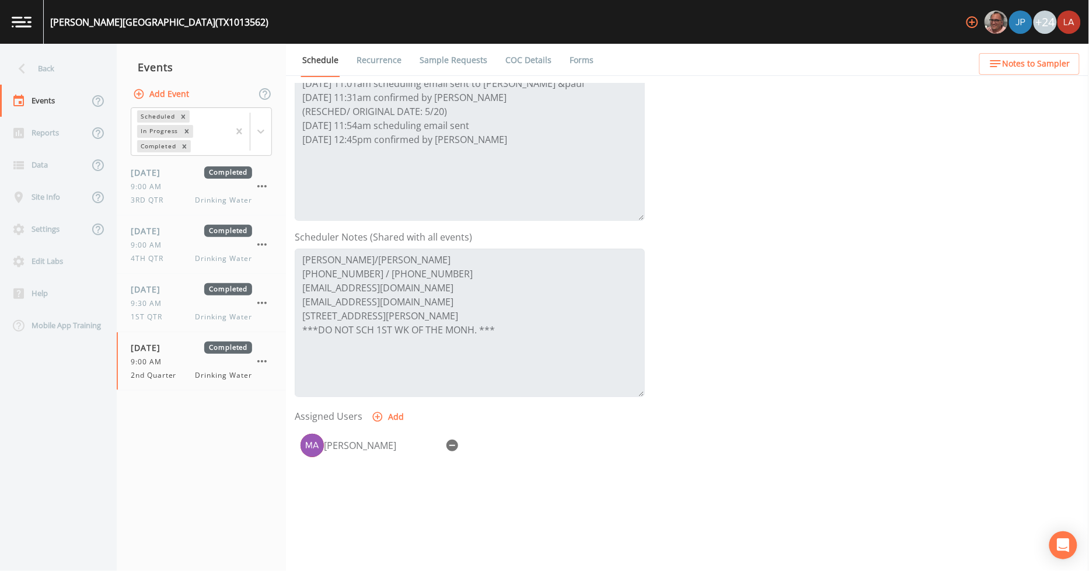
scroll to position [194, 0]
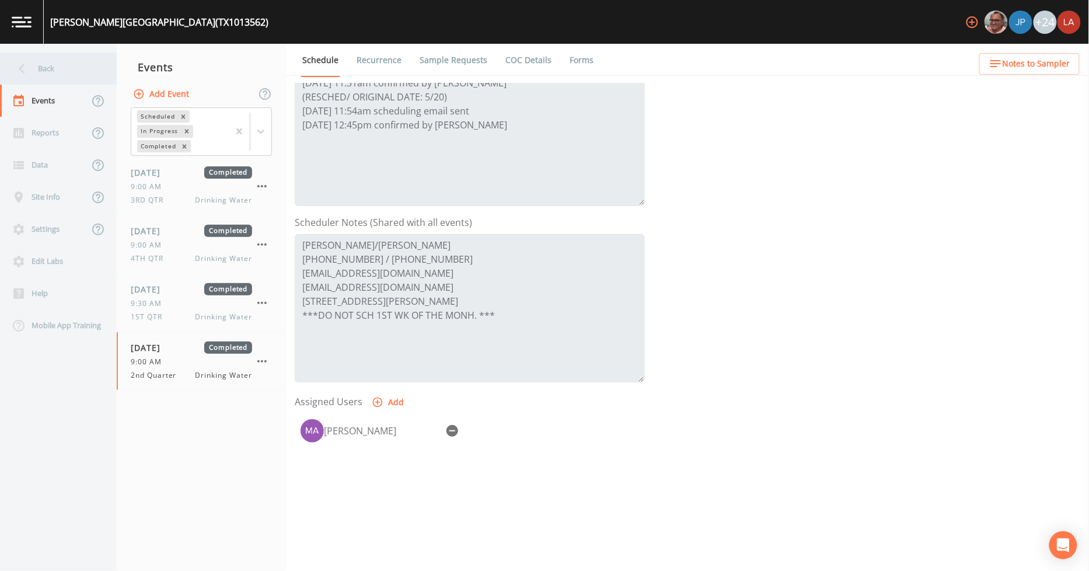
click at [60, 71] on div "Back" at bounding box center [52, 69] width 105 height 32
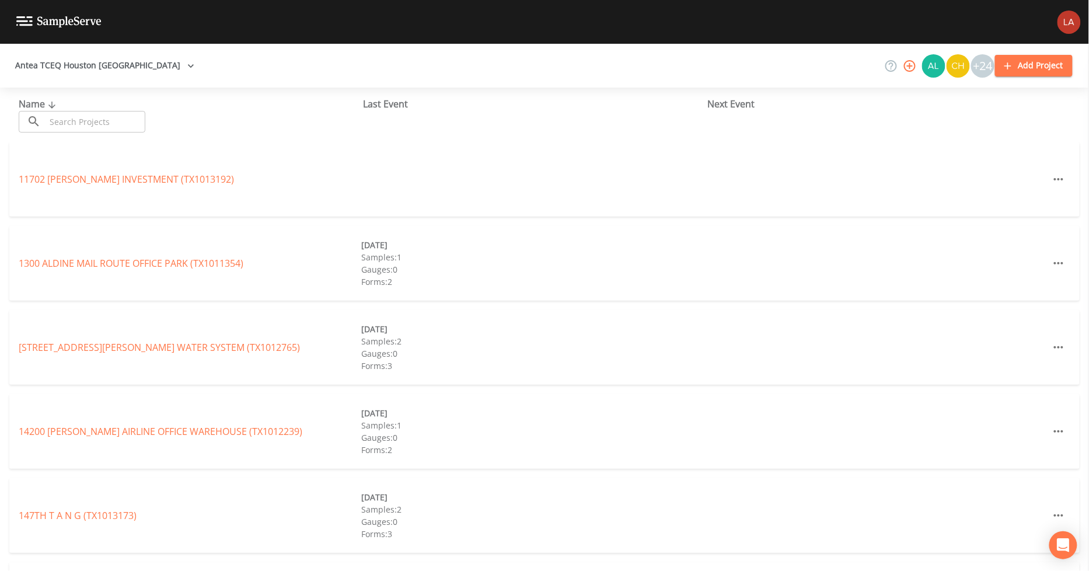
click at [102, 60] on button "Antea TCEQ Houston San Antonio" at bounding box center [105, 66] width 188 height 22
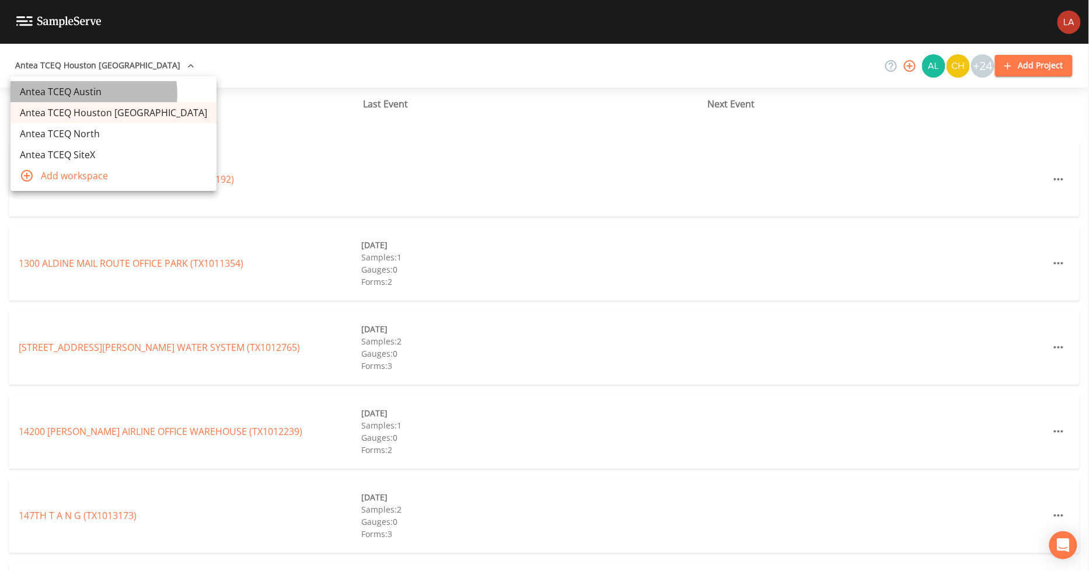
click at [90, 93] on link "Antea TCEQ Austin" at bounding box center [114, 91] width 206 height 21
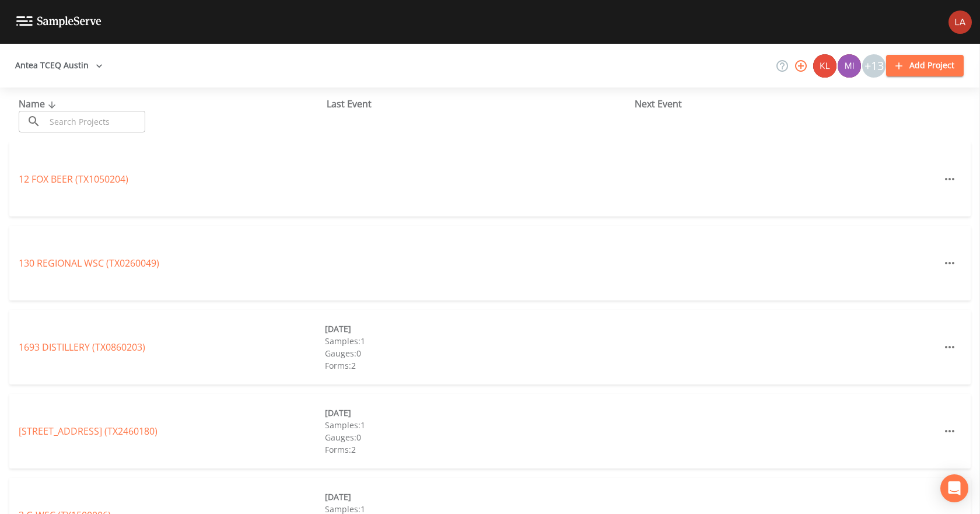
click at [102, 124] on input "text" at bounding box center [96, 122] width 100 height 22
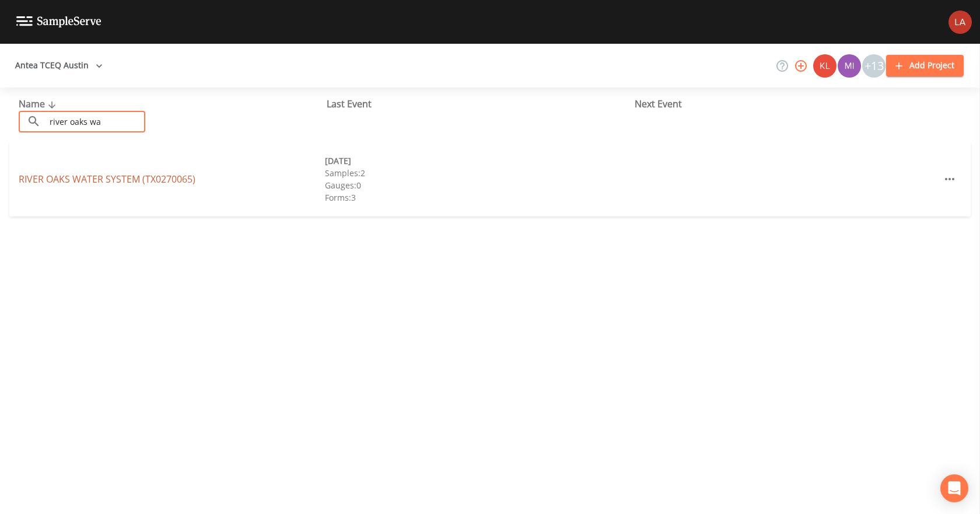
type input "river oaks wa"
click at [117, 177] on link "RIVER OAKS WATER SYSTEM (TX0270065)" at bounding box center [107, 179] width 177 height 13
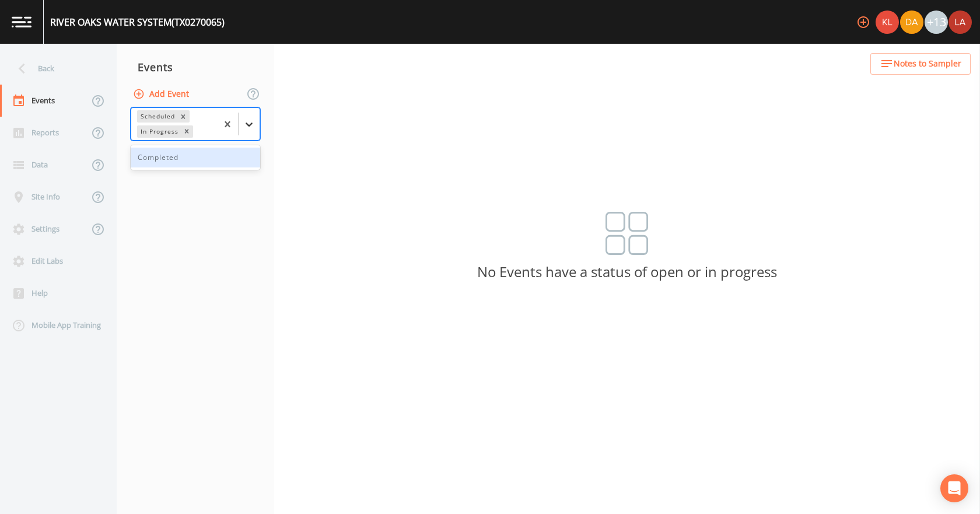
click at [247, 125] on icon at bounding box center [249, 124] width 12 height 12
click at [160, 162] on div "Completed" at bounding box center [196, 158] width 130 height 20
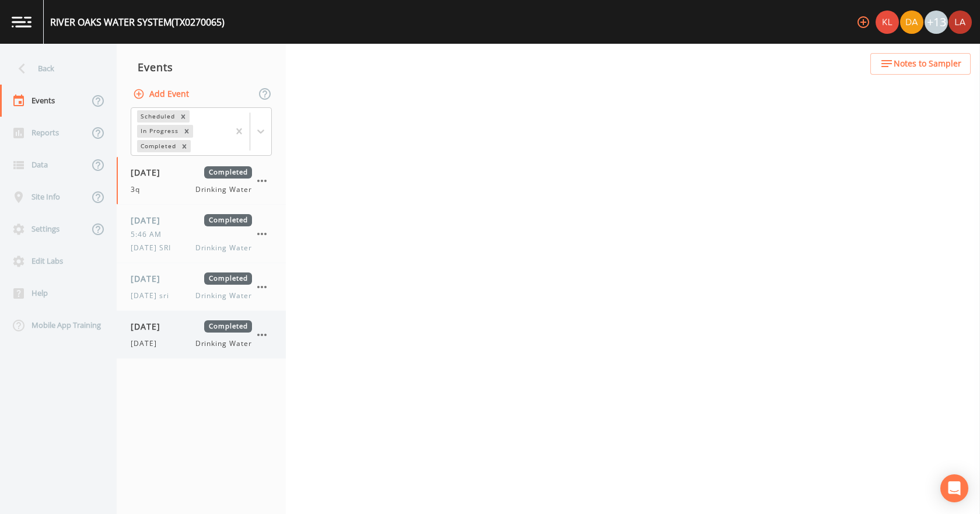
click at [163, 353] on div "[DATE] Completed [DATE] Drinking Water" at bounding box center [201, 334] width 169 height 47
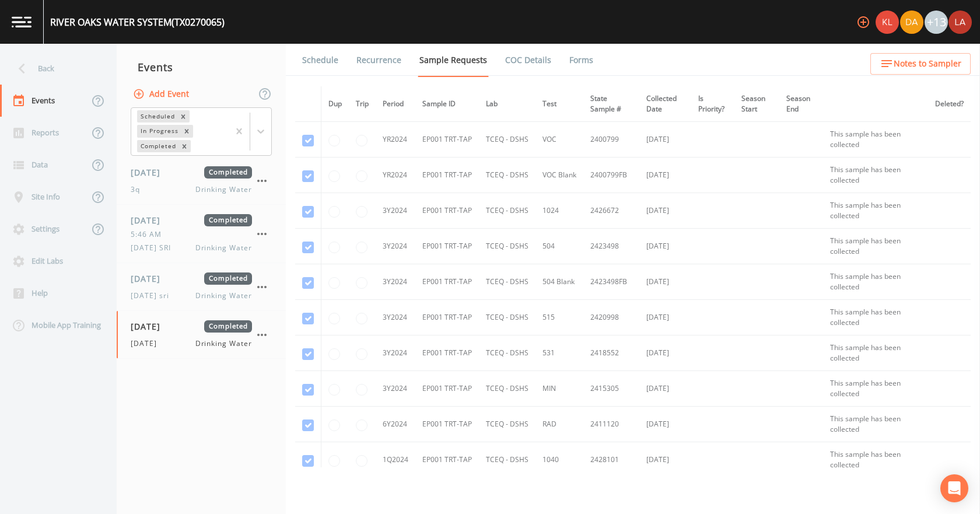
click at [166, 96] on button "Add Event" at bounding box center [162, 94] width 63 height 22
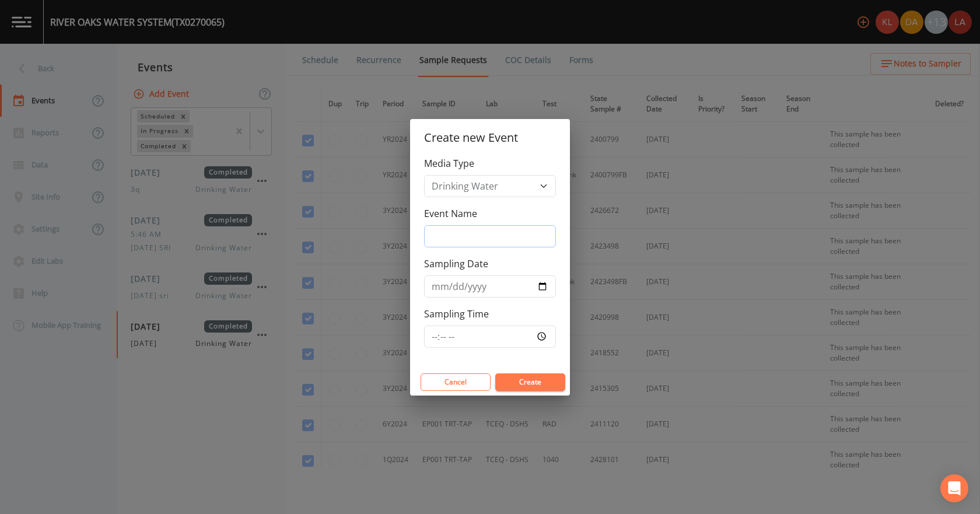
click at [460, 236] on input "Event Name" at bounding box center [490, 236] width 132 height 22
drag, startPoint x: 497, startPoint y: 229, endPoint x: 365, endPoint y: 243, distance: 132.5
click at [365, 243] on div "Create new Event Media Type Drinking Water Event Name [DATE] PFAS Sampling Date…" at bounding box center [490, 257] width 980 height 514
type input "[DATE] PFAS"
click at [438, 287] on input "Sampling Date" at bounding box center [490, 286] width 132 height 22
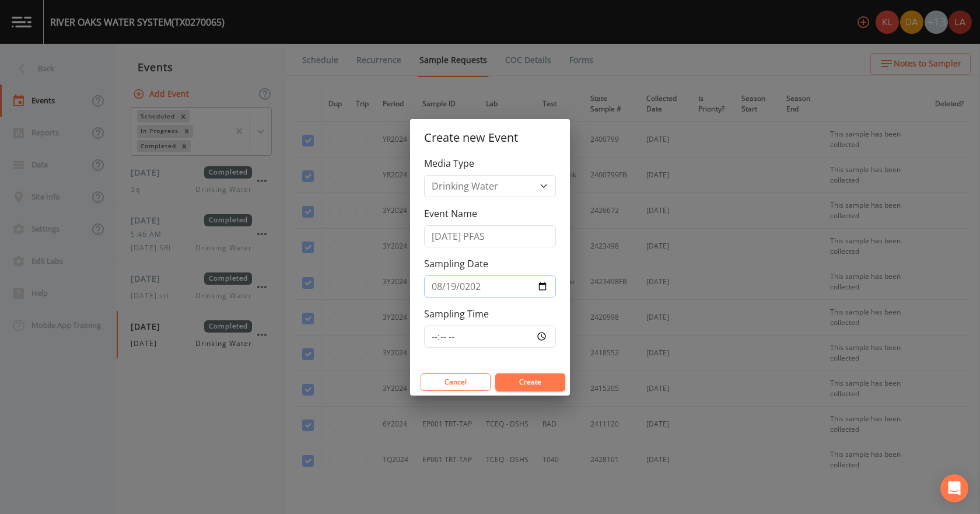
type input "[DATE]"
type input "09:00"
click at [495, 373] on button "Create" at bounding box center [530, 382] width 70 height 18
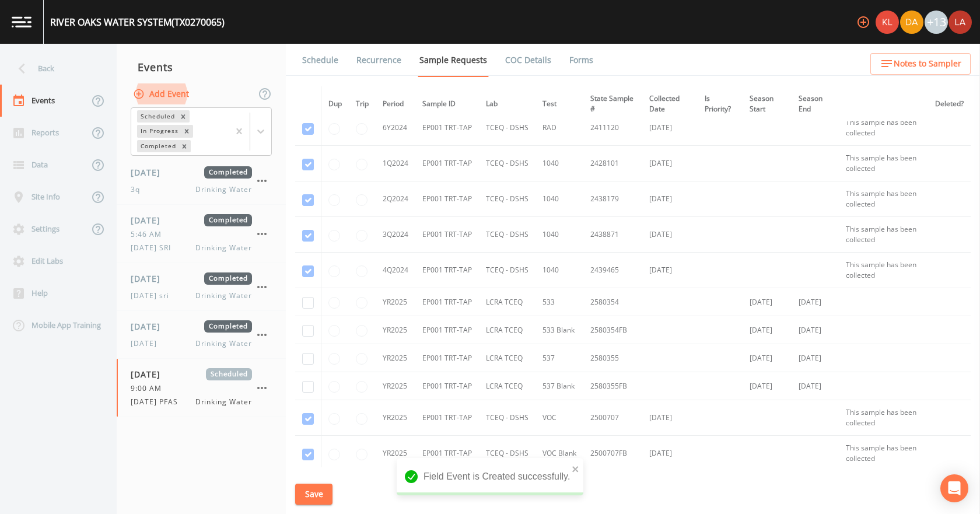
scroll to position [408, 0]
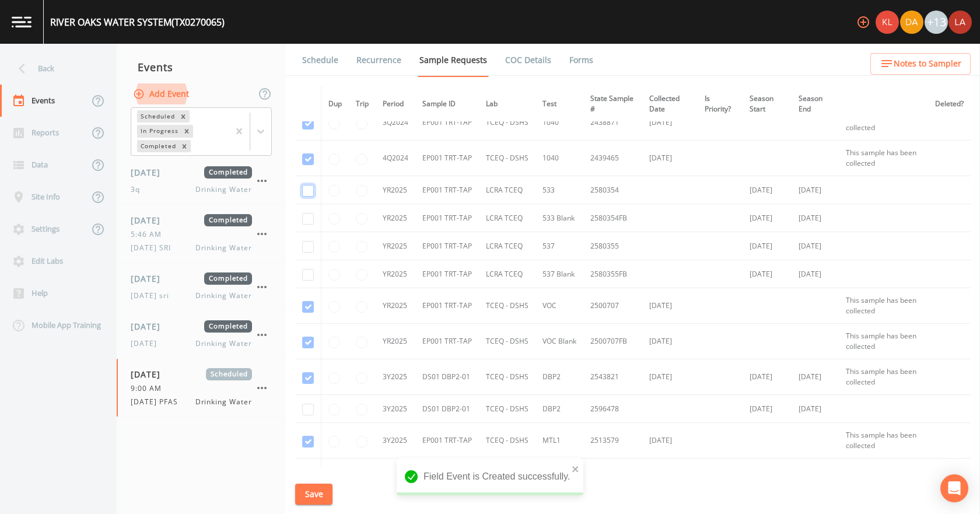
click at [307, 188] on input "checkbox" at bounding box center [308, 191] width 12 height 12
checkbox input "true"
drag, startPoint x: 308, startPoint y: 216, endPoint x: 309, endPoint y: 246, distance: 29.8
click at [308, 216] on input "checkbox" at bounding box center [308, 219] width 12 height 12
checkbox input "true"
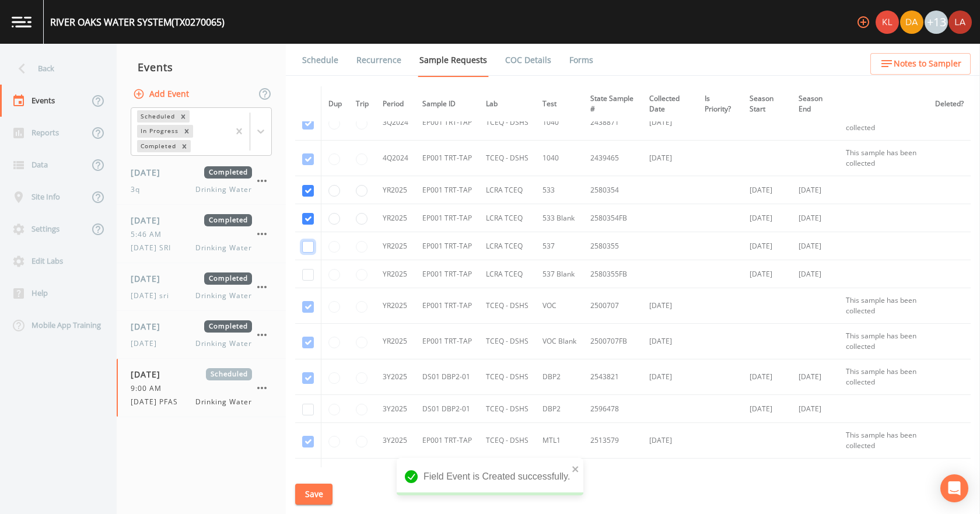
drag, startPoint x: 307, startPoint y: 247, endPoint x: 307, endPoint y: 264, distance: 16.9
click at [307, 249] on input "checkbox" at bounding box center [308, 247] width 12 height 12
checkbox input "true"
click at [306, 272] on input "checkbox" at bounding box center [308, 275] width 12 height 12
checkbox input "true"
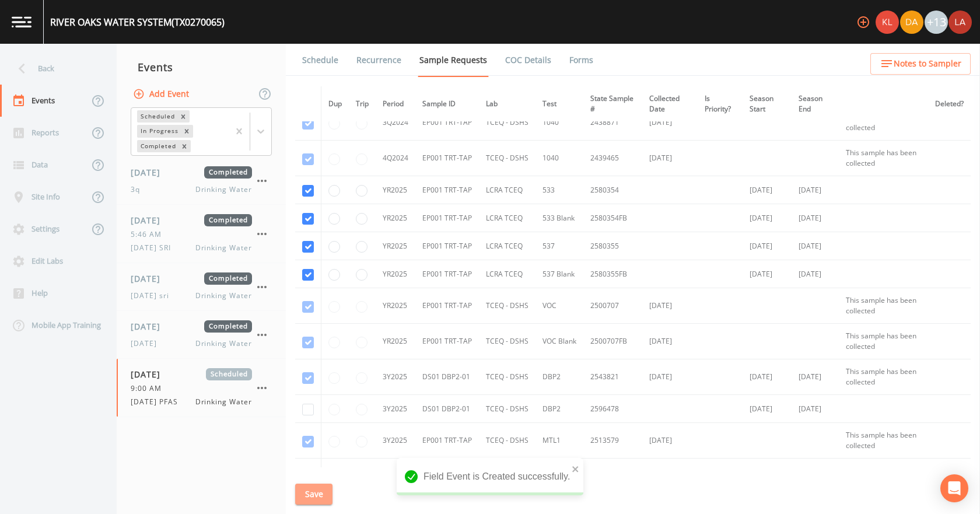
click at [320, 497] on button "Save" at bounding box center [313, 495] width 37 height 22
drag, startPoint x: 326, startPoint y: 57, endPoint x: 326, endPoint y: 64, distance: 6.4
click at [326, 57] on link "Schedule" at bounding box center [320, 60] width 40 height 33
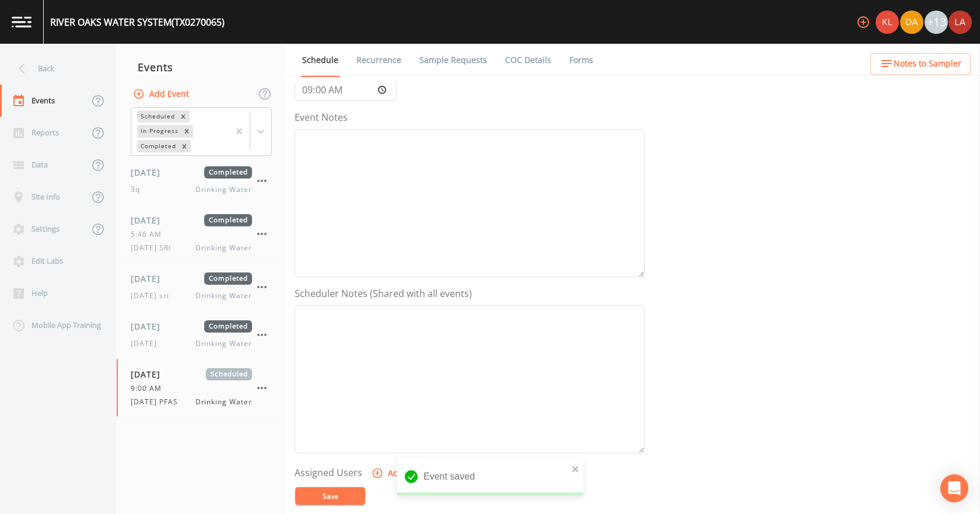
scroll to position [309, 0]
click at [378, 285] on icon "button" at bounding box center [378, 287] width 12 height 12
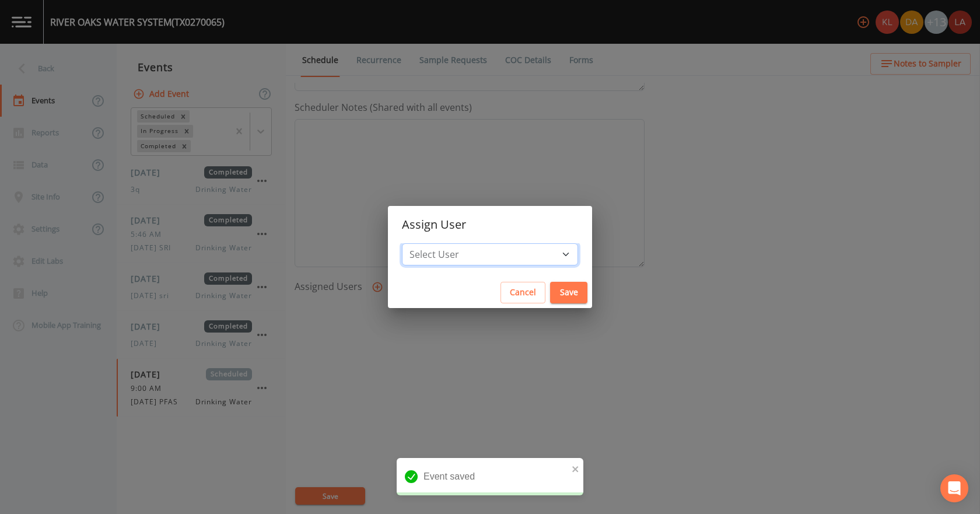
click at [453, 259] on select "Select User [PERSON_NAME] [PERSON_NAME] [PERSON_NAME] [PERSON_NAME] [PERSON_NAM…" at bounding box center [490, 254] width 176 height 22
select select "0c4ac92a-2052-4971-af99-d49bdd27a7b1"
click at [550, 292] on button "Save" at bounding box center [568, 293] width 37 height 22
select select
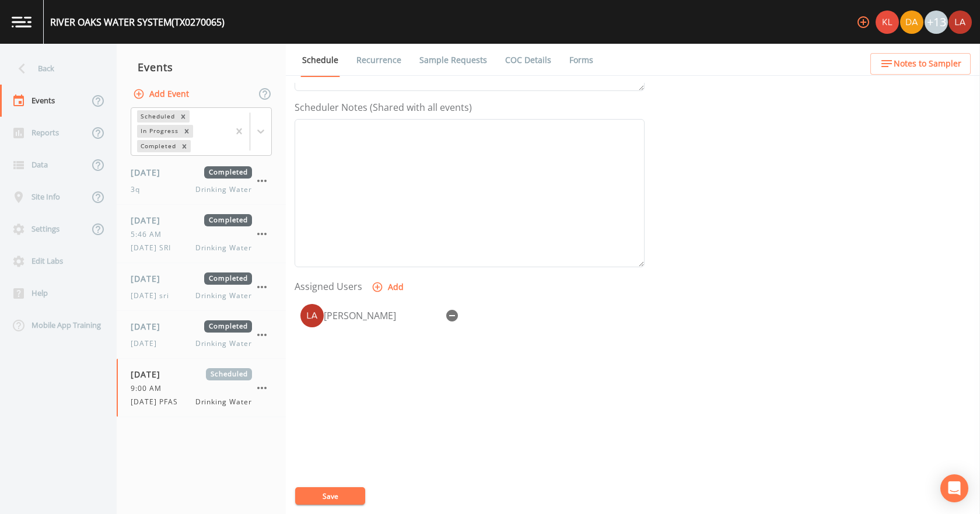
click at [336, 491] on button "Save" at bounding box center [330, 496] width 70 height 18
click at [47, 61] on div "Back" at bounding box center [52, 69] width 105 height 32
